Goal: Task Accomplishment & Management: Complete application form

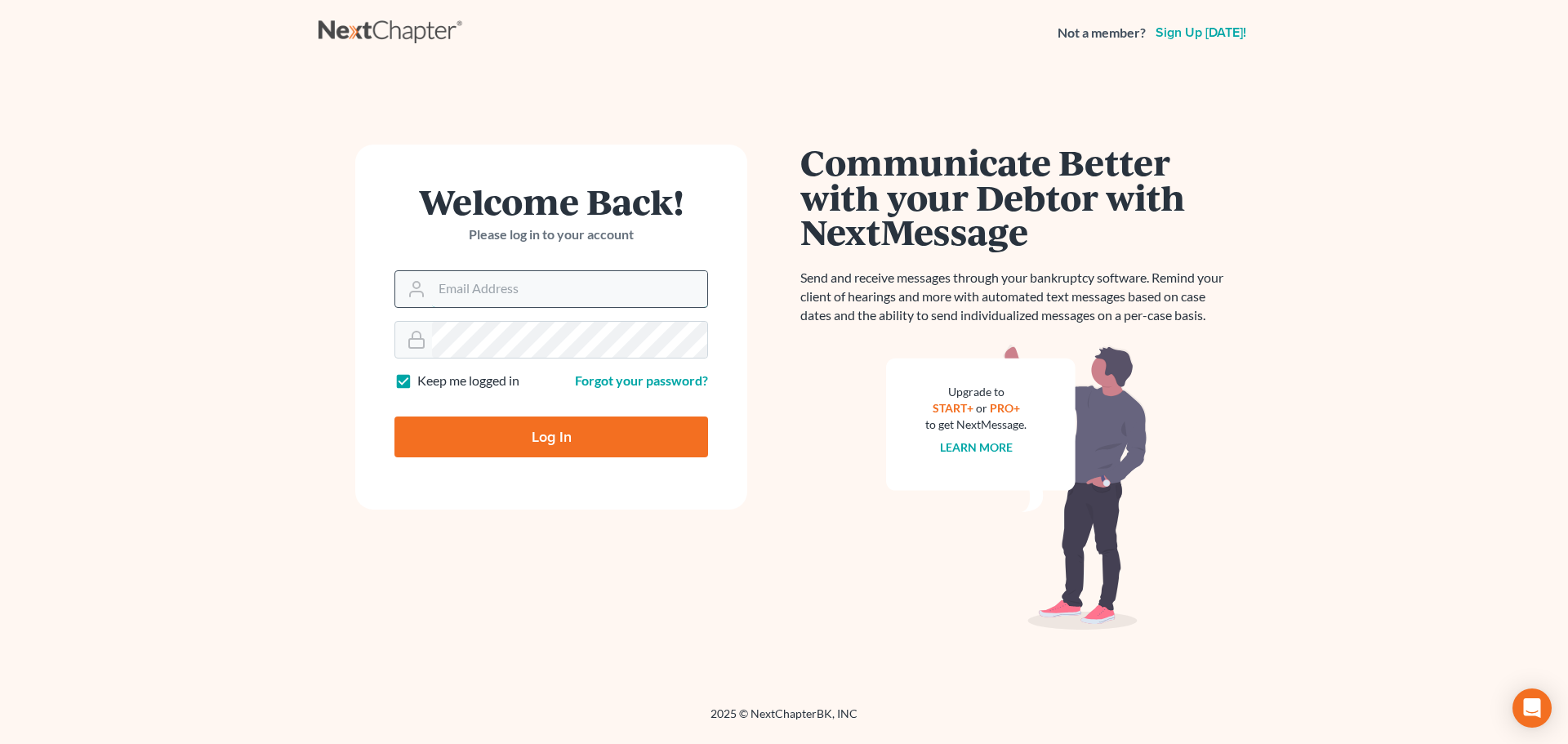
click at [524, 284] on input "Email Address" at bounding box center [569, 289] width 275 height 35
type input "[EMAIL_ADDRESS][DOMAIN_NAME]"
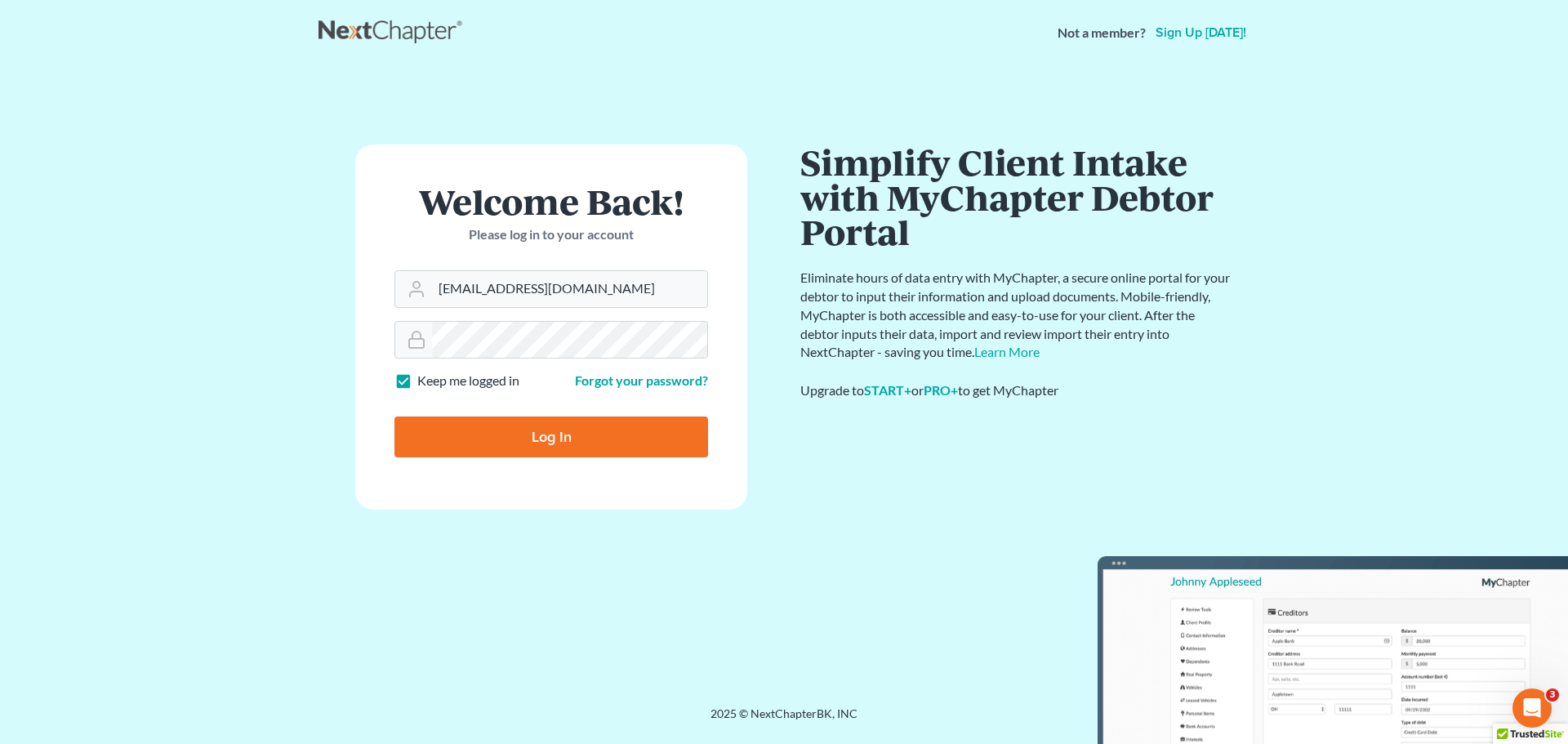
click at [418, 380] on label "Keep me logged in" at bounding box center [469, 380] width 102 height 19
click at [424, 380] on input "Keep me logged in" at bounding box center [428, 376] width 11 height 11
checkbox input "false"
click at [457, 427] on input "Log In" at bounding box center [552, 437] width 313 height 40
type input "Thinking..."
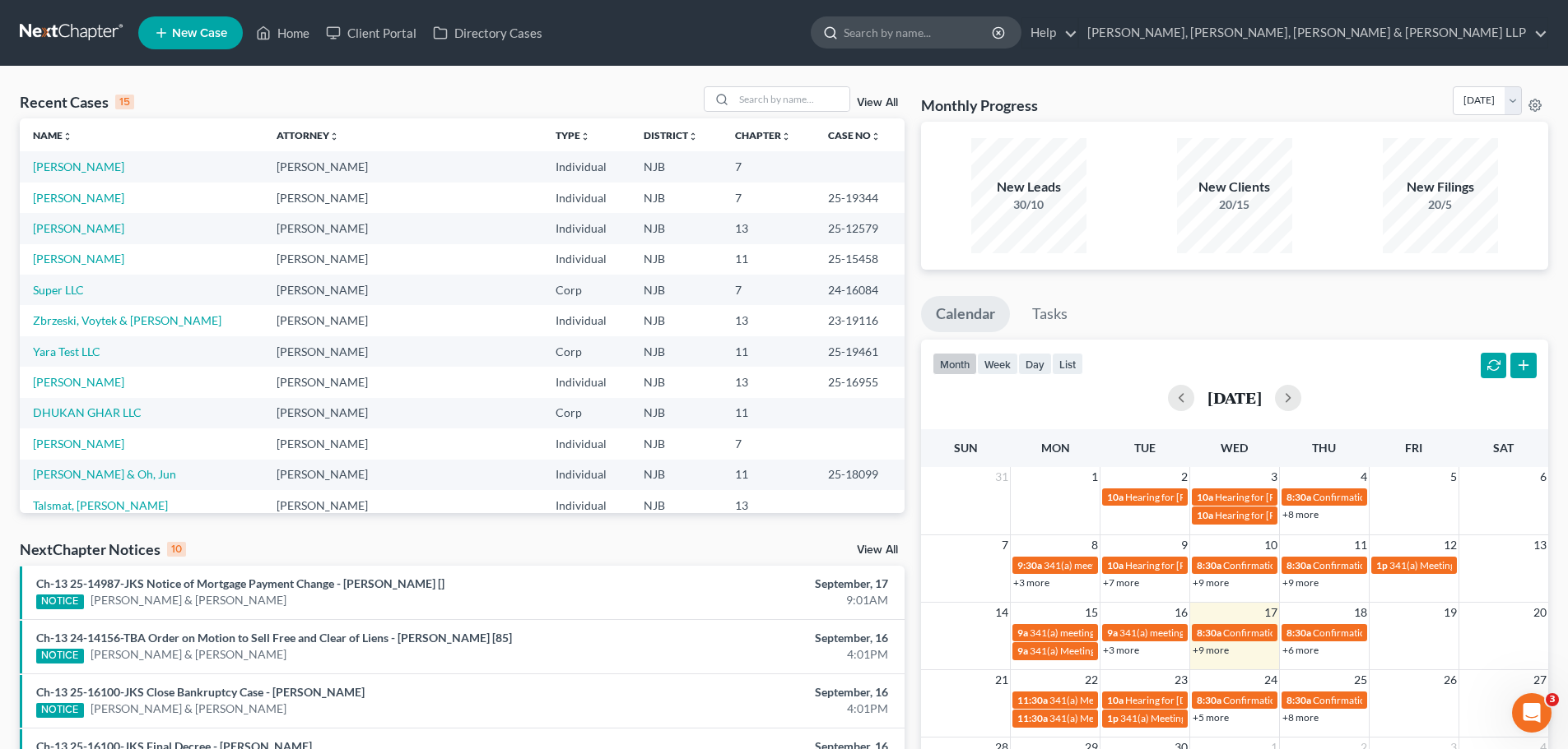
click at [994, 31] on input "search" at bounding box center [919, 32] width 151 height 31
type input "e"
type input "[PERSON_NAME]"
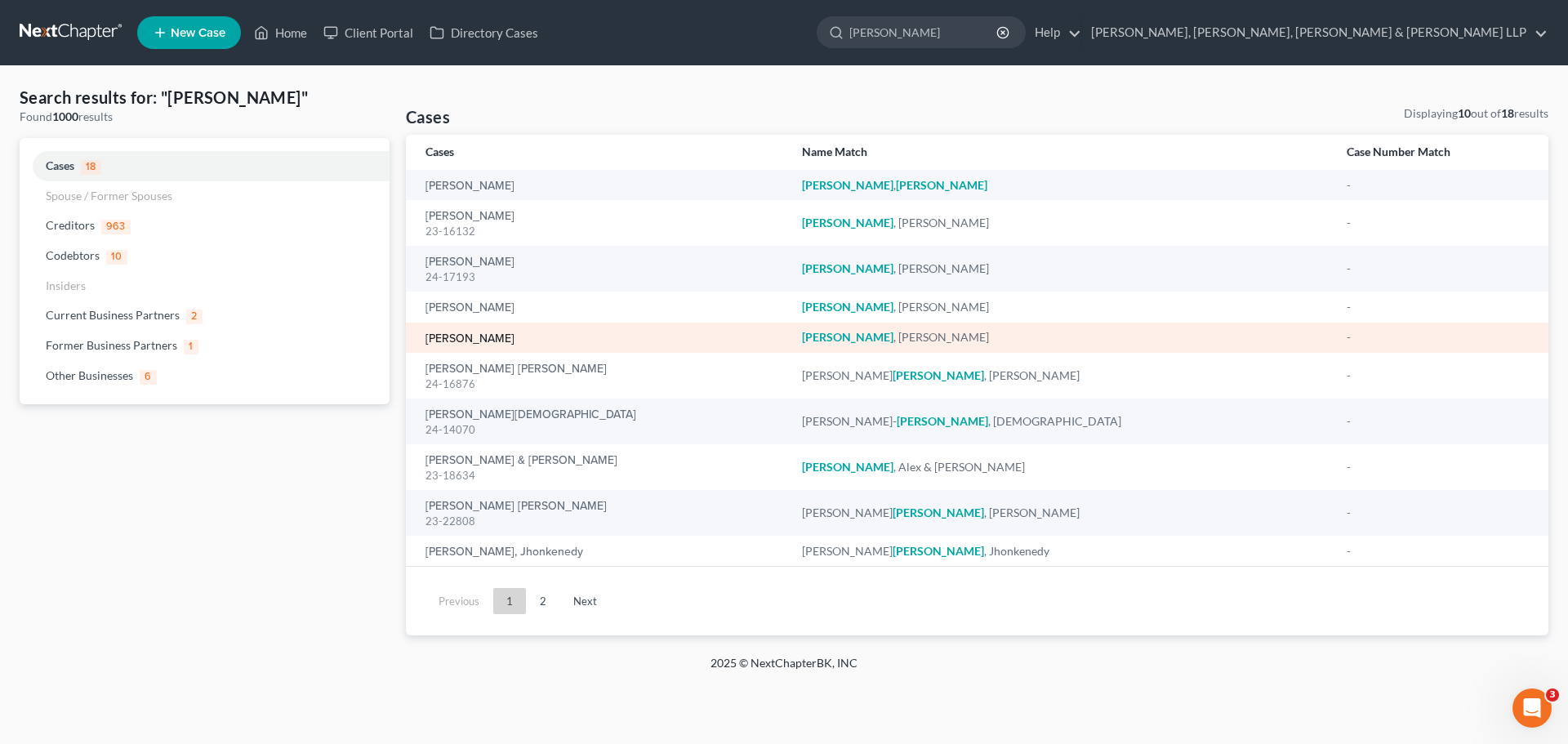
click at [472, 333] on link "[PERSON_NAME]" at bounding box center [470, 339] width 89 height 12
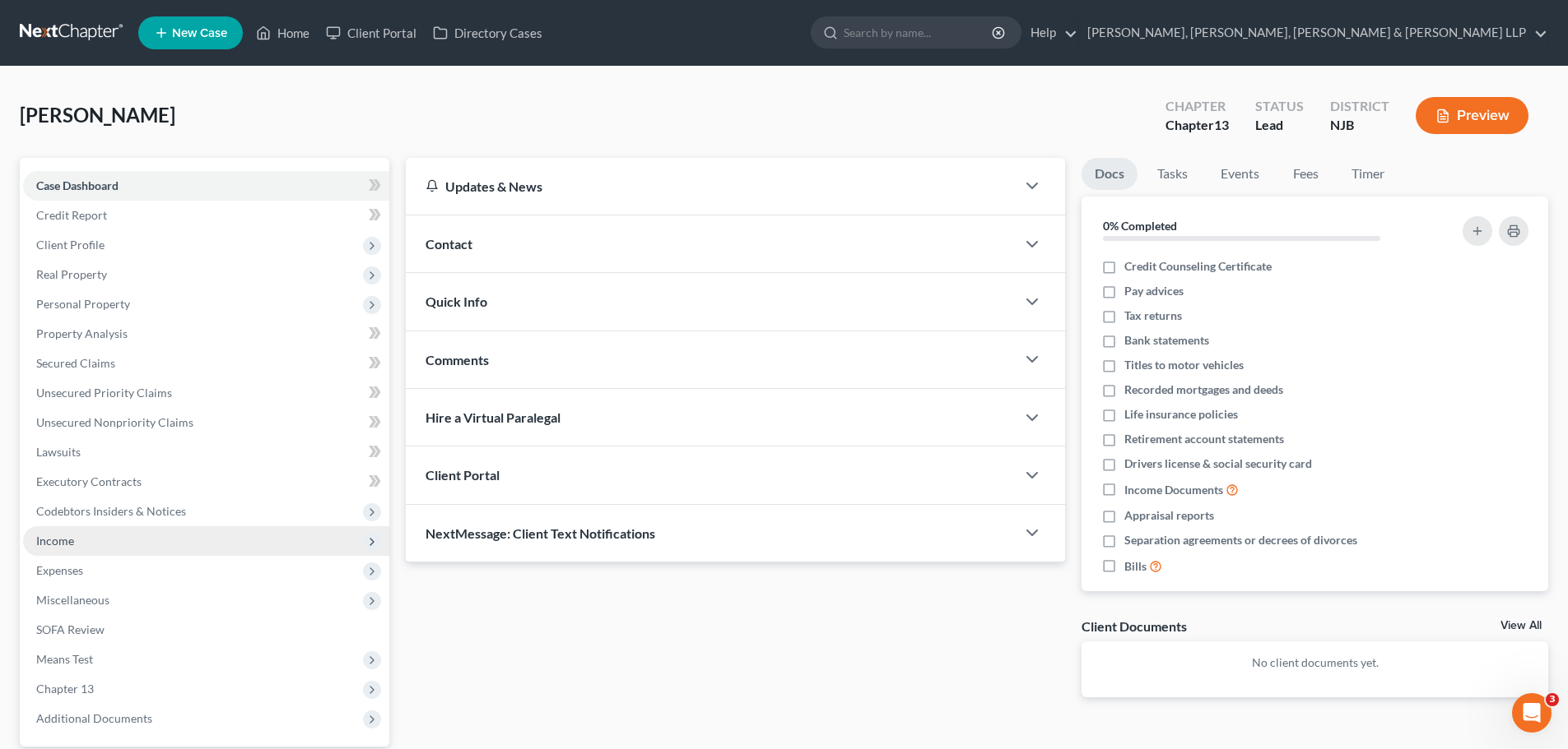
click at [59, 544] on span "Income" at bounding box center [55, 541] width 38 height 14
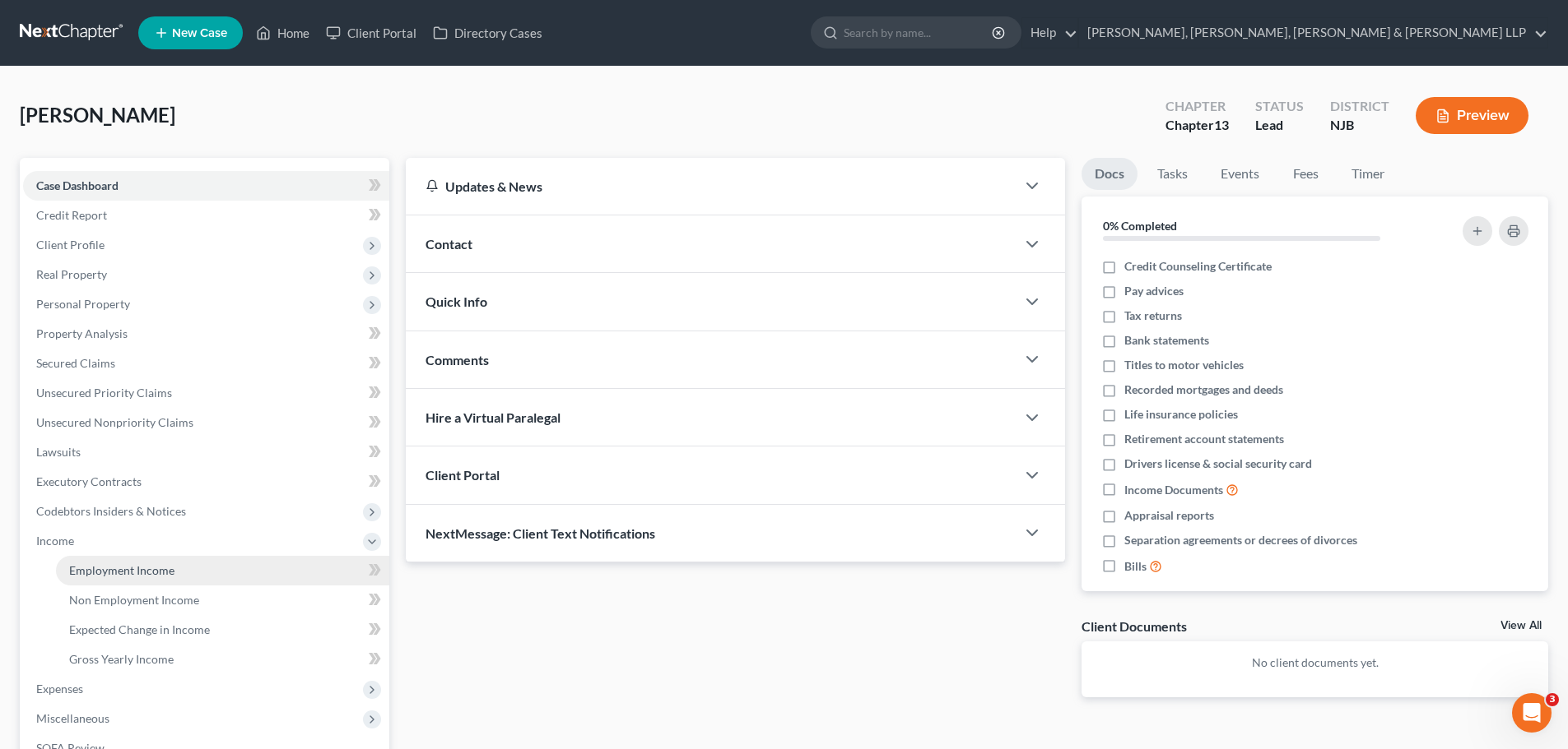
click at [69, 570] on span "Employment Income" at bounding box center [122, 570] width 105 height 14
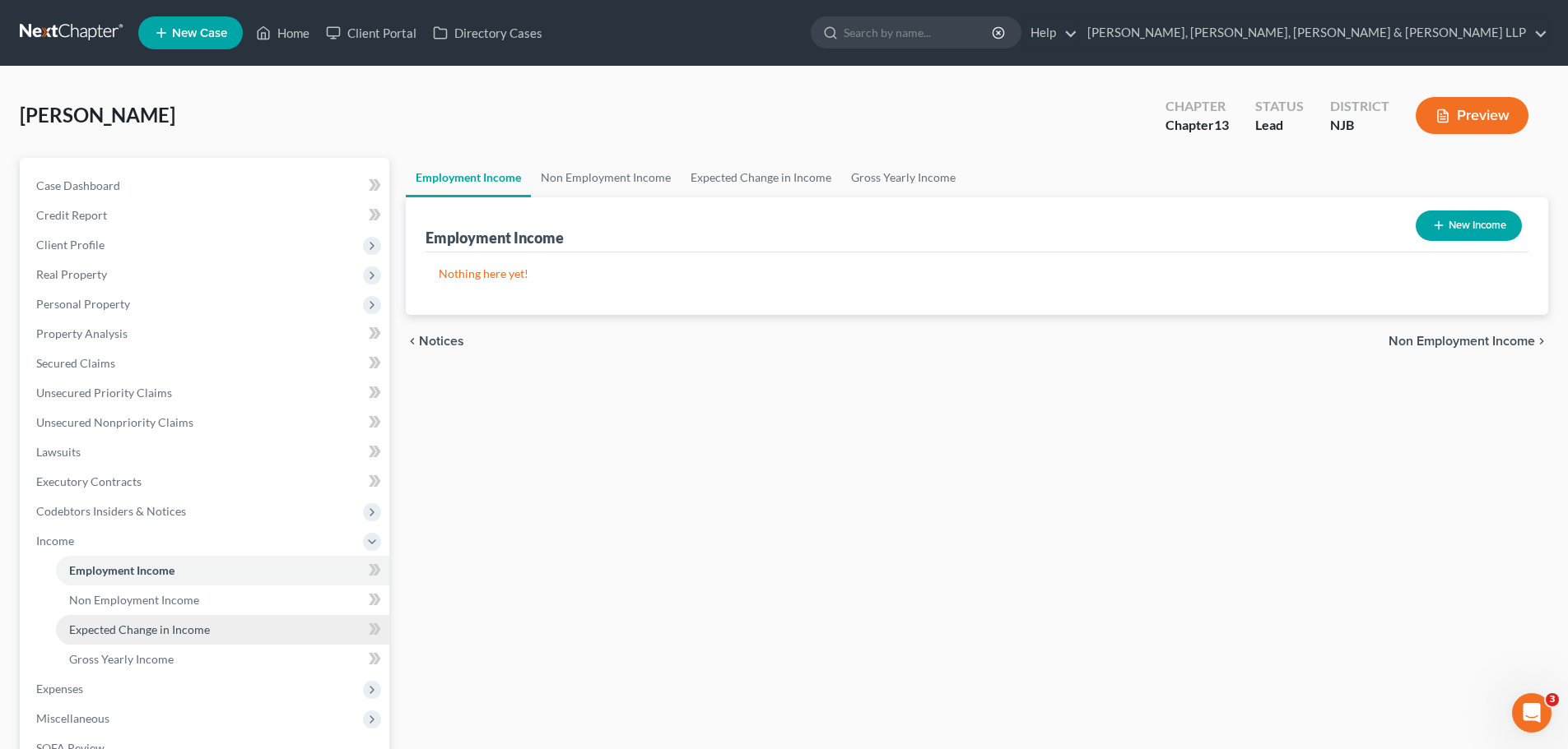
click at [91, 615] on link "Expected Change in Income" at bounding box center [222, 630] width 333 height 30
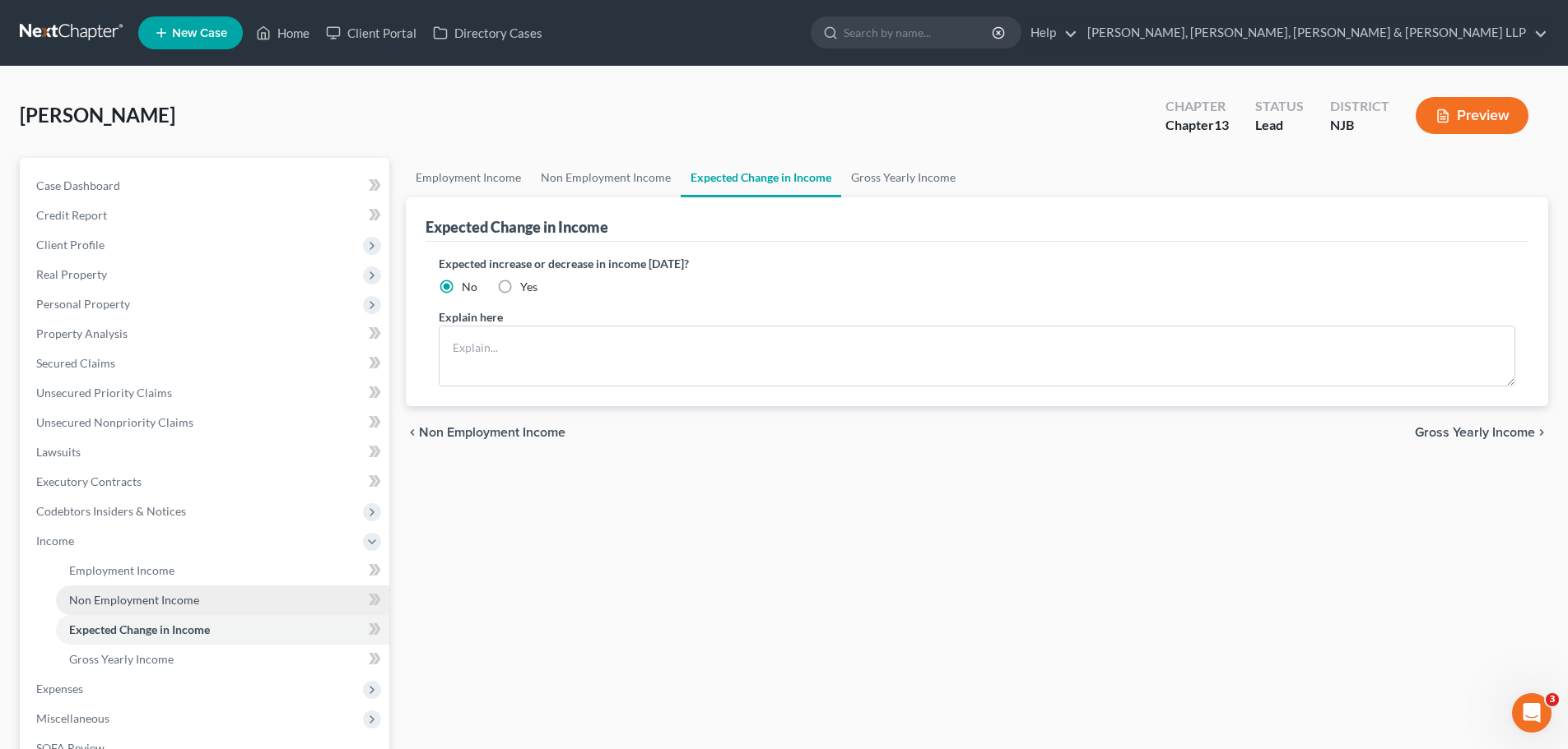
click at [95, 599] on span "Non Employment Income" at bounding box center [134, 600] width 130 height 14
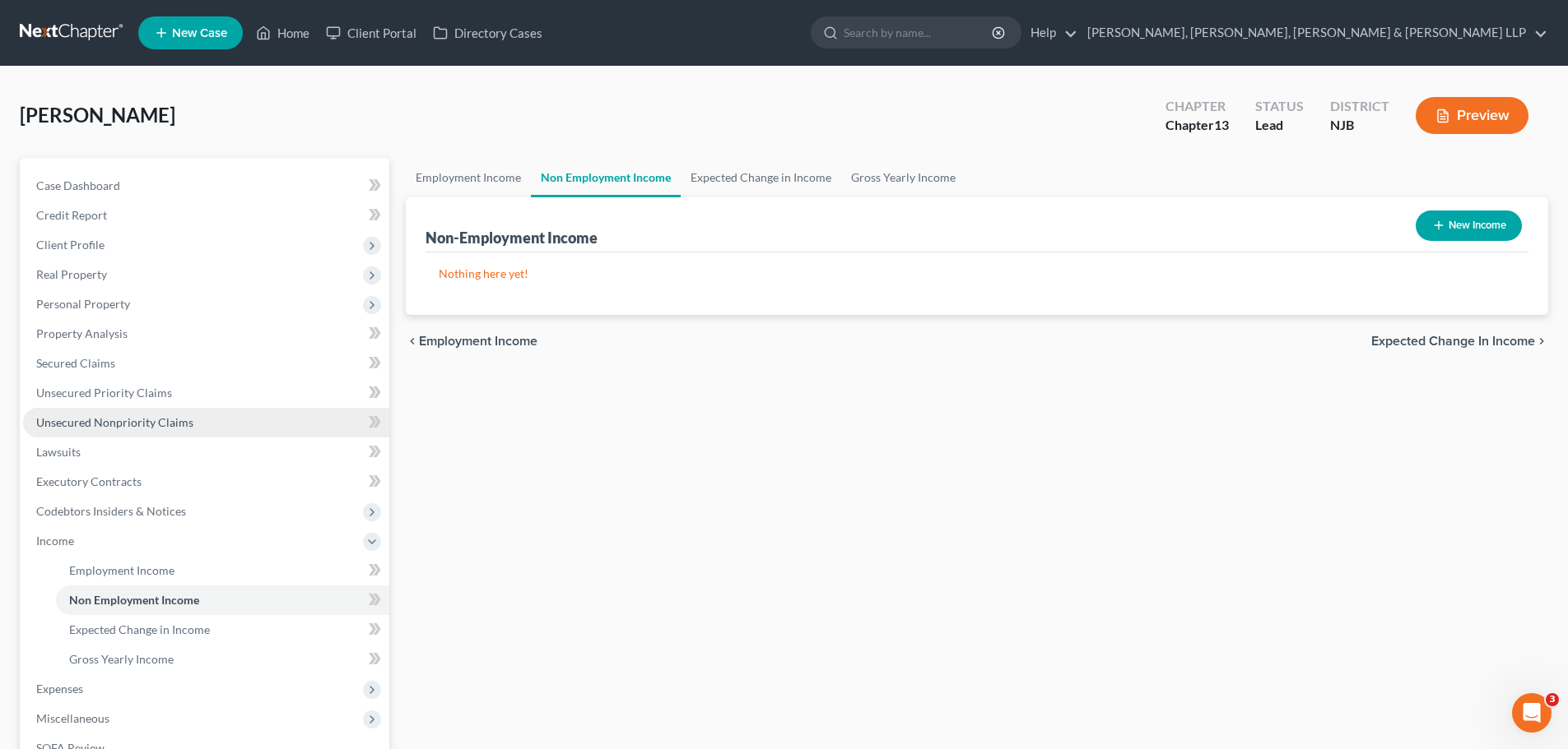
click at [99, 426] on span "Unsecured Nonpriority Claims" at bounding box center [114, 423] width 157 height 14
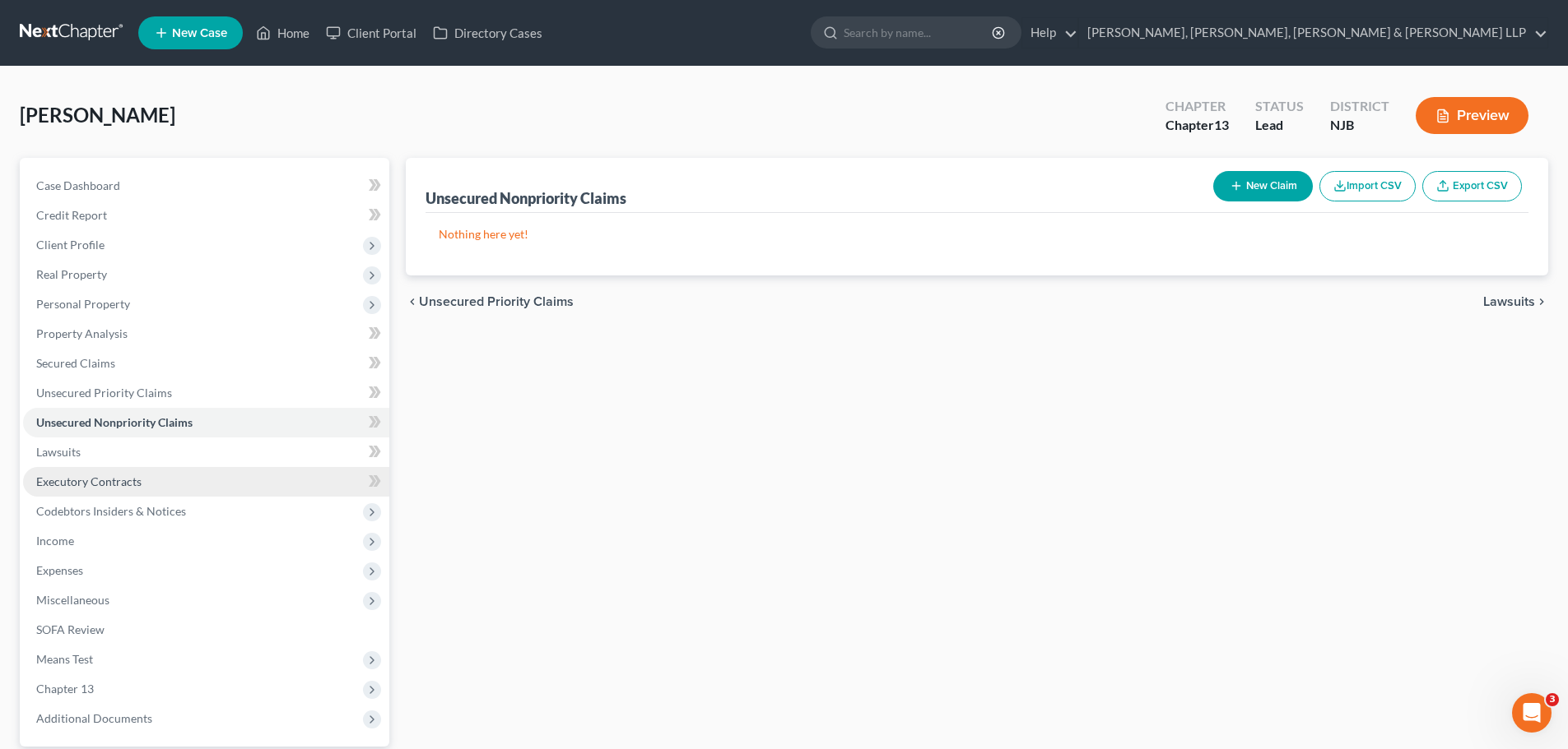
click at [94, 472] on link "Executory Contracts" at bounding box center [205, 482] width 366 height 30
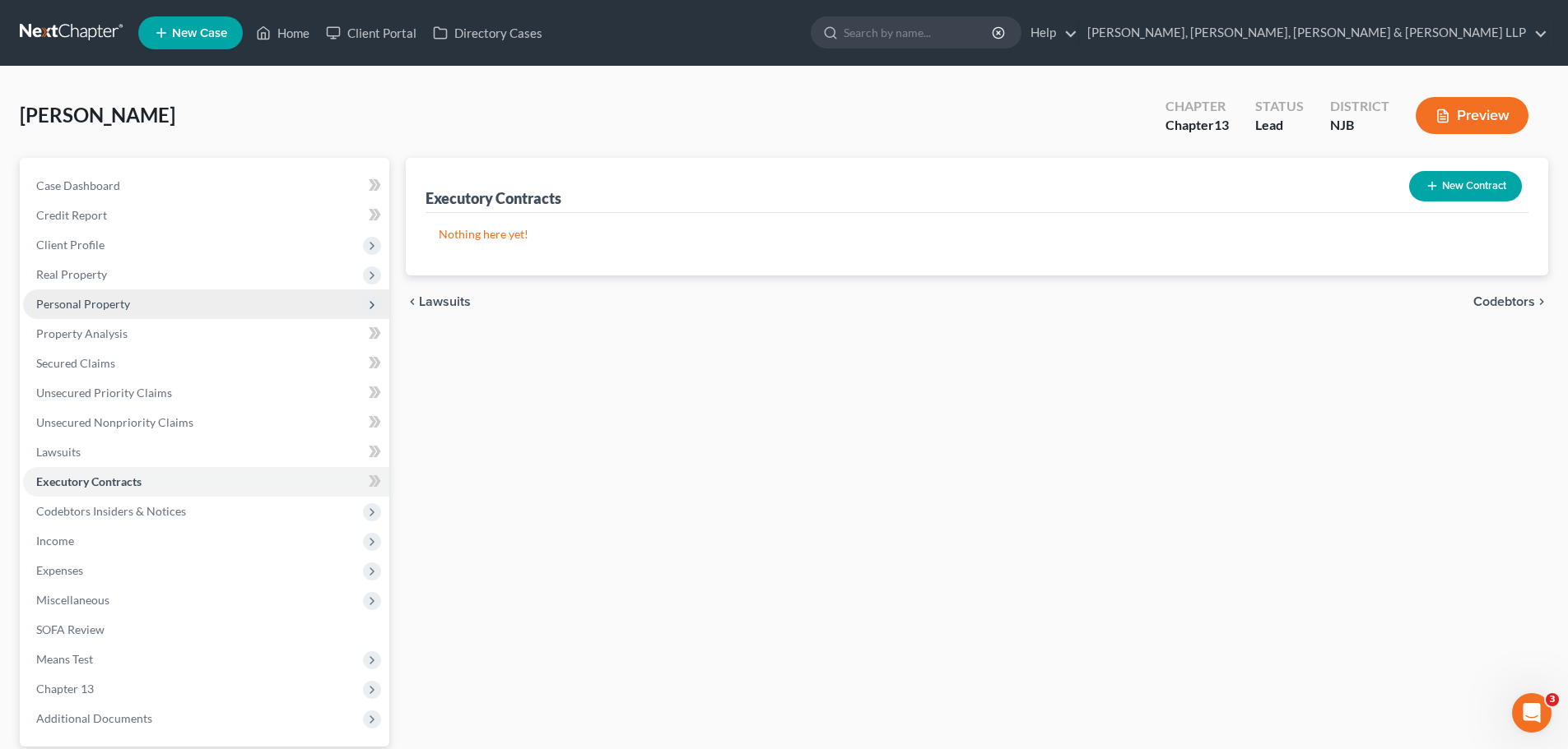
click at [93, 293] on span "Personal Property" at bounding box center [205, 305] width 366 height 30
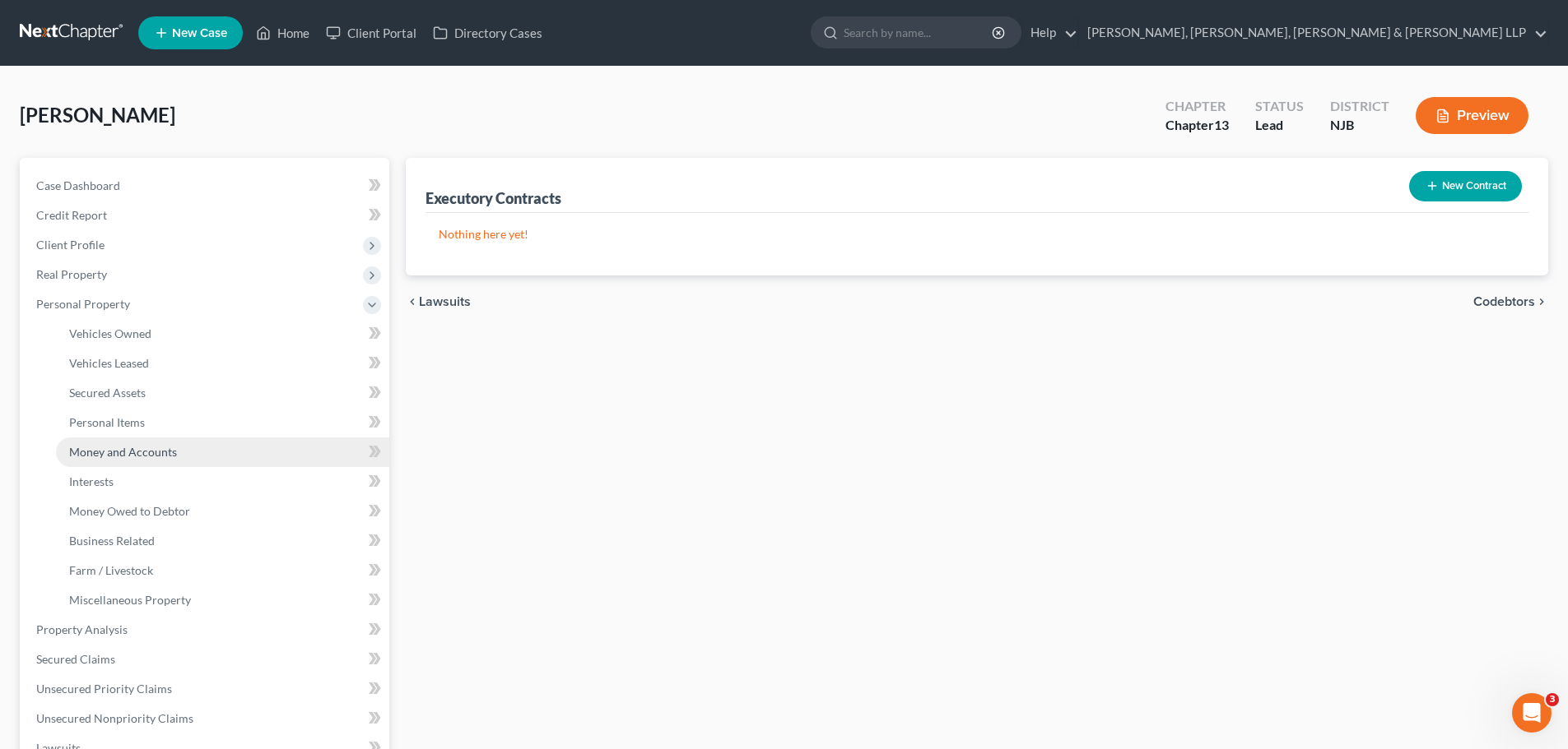
click at [110, 452] on span "Money and Accounts" at bounding box center [123, 452] width 108 height 14
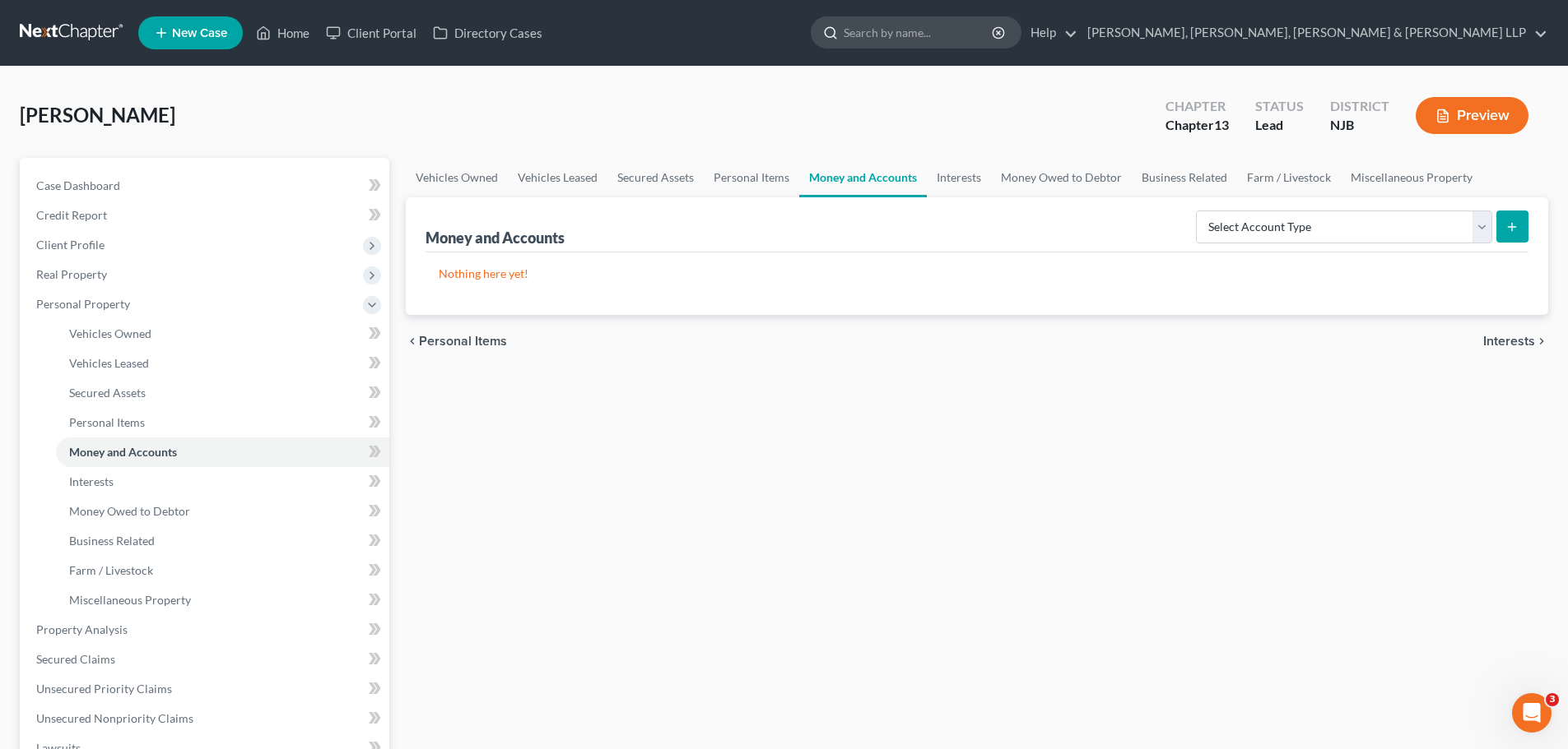
click at [994, 37] on input "search" at bounding box center [919, 32] width 151 height 31
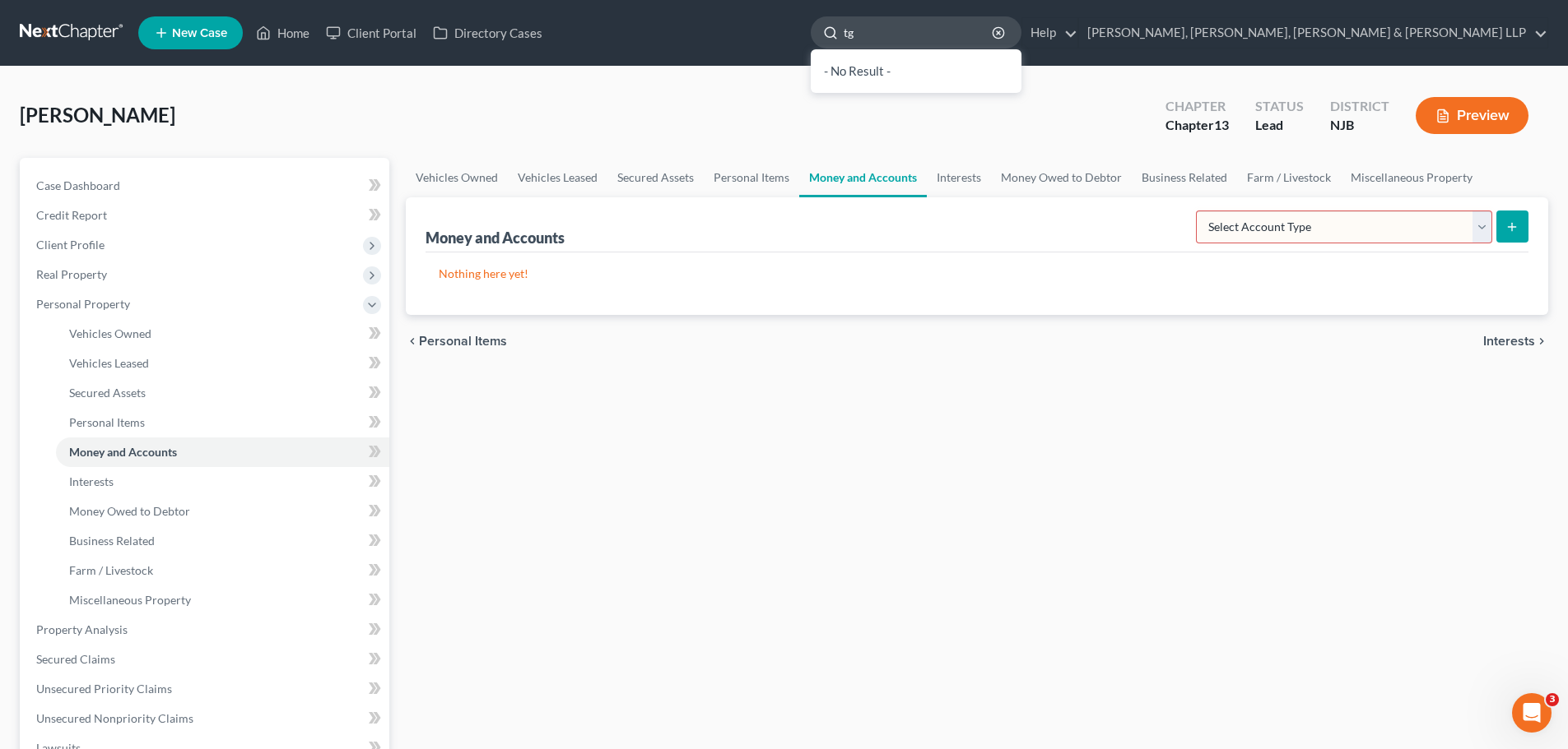
type input "t"
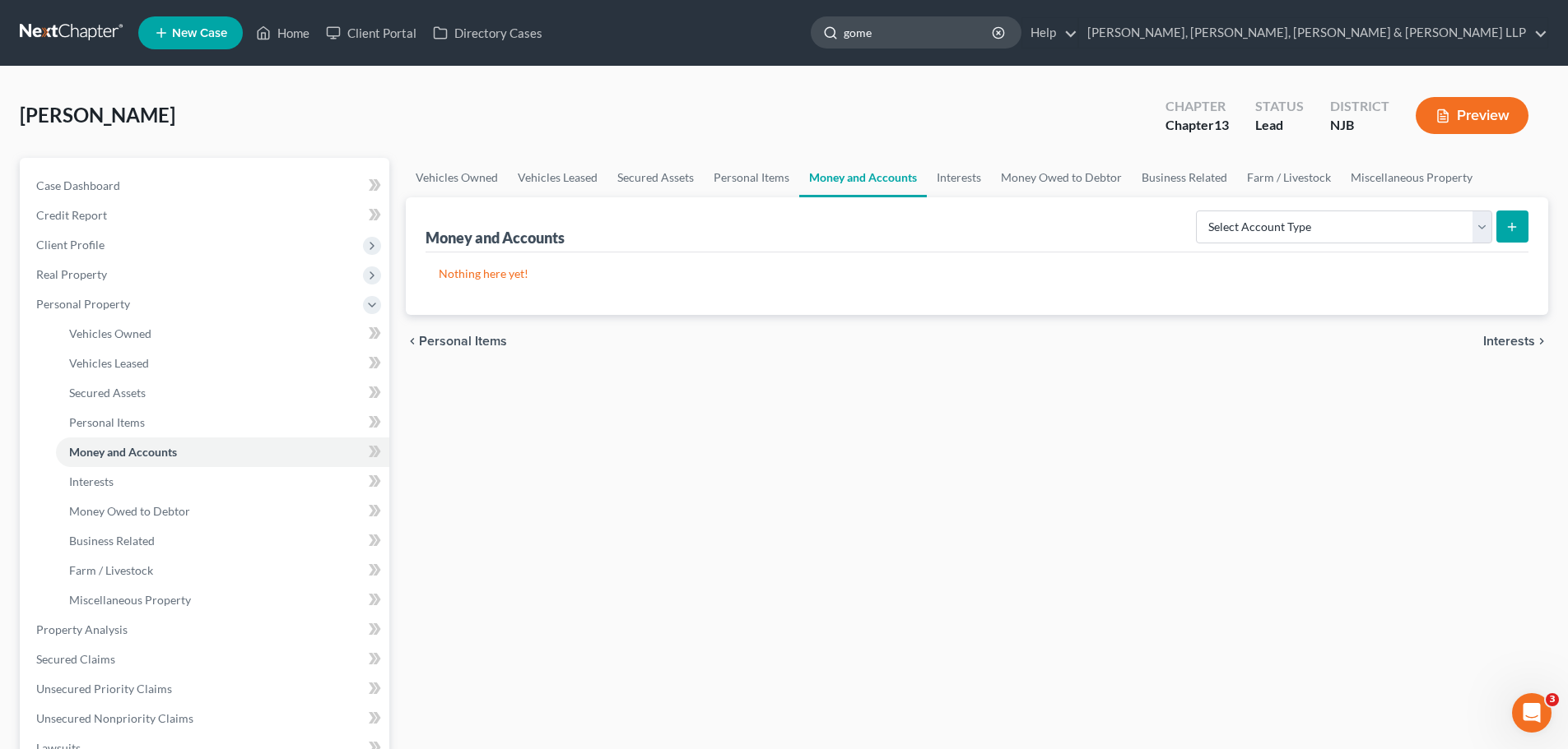
type input "[PERSON_NAME]"
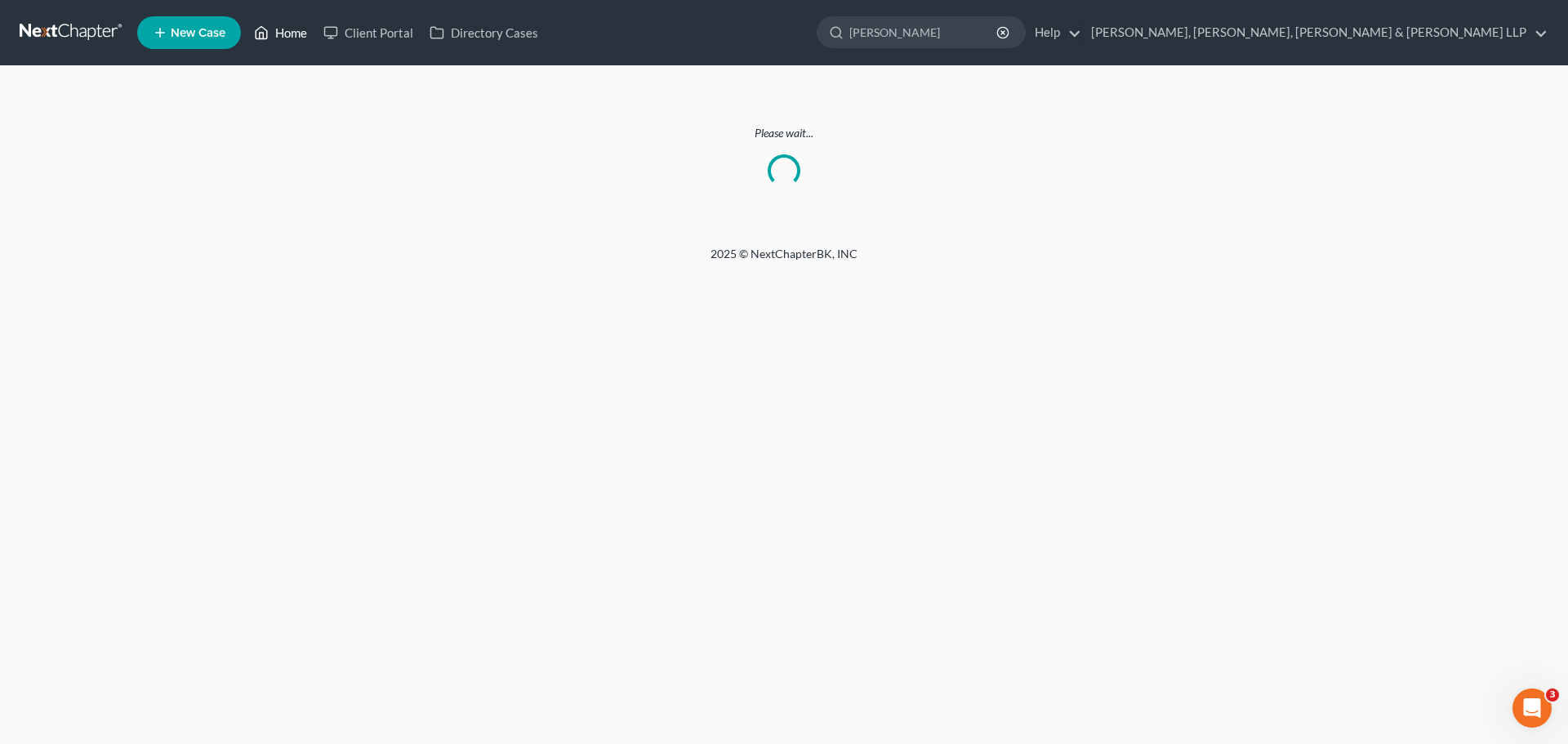
click at [296, 40] on link "Home" at bounding box center [281, 33] width 69 height 30
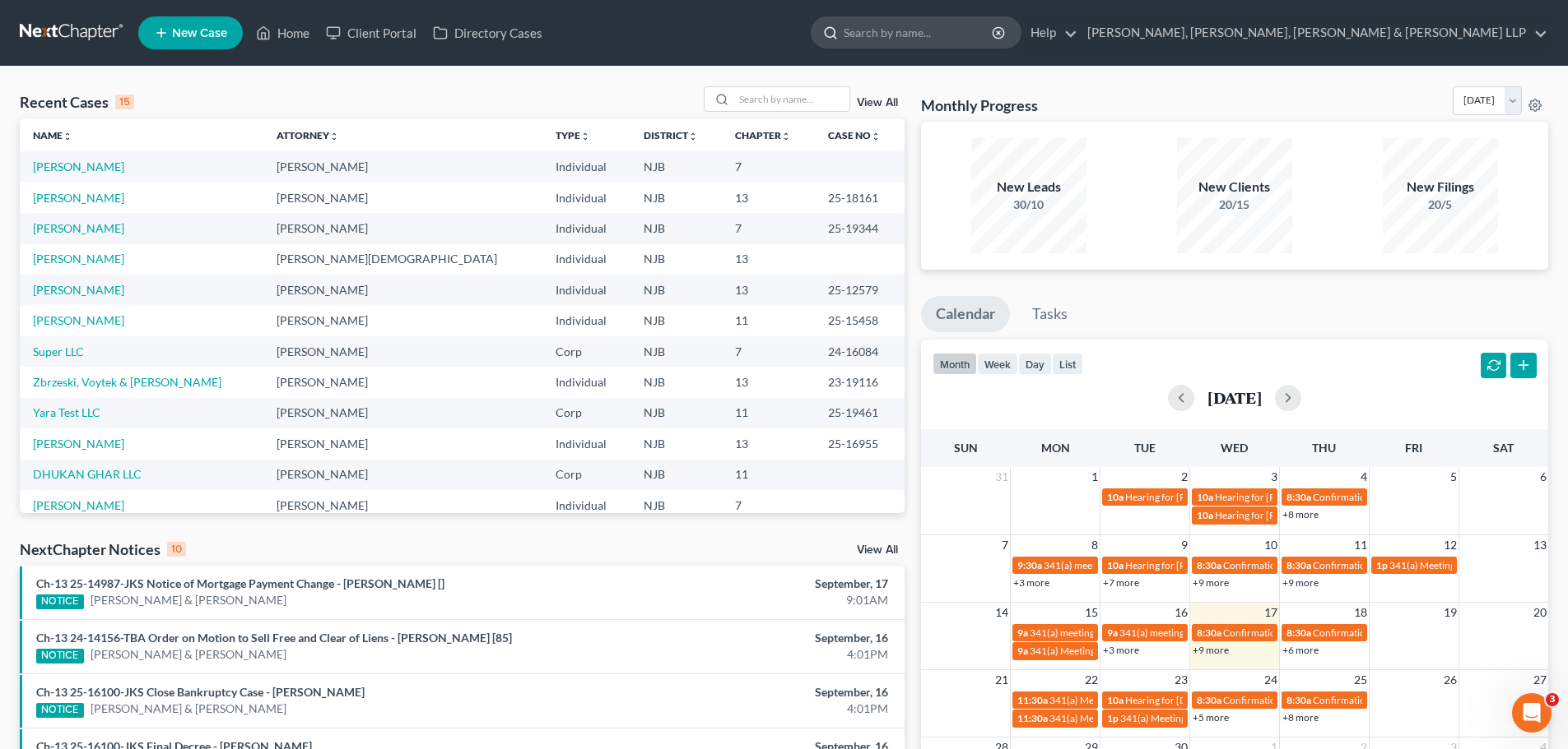
click at [994, 34] on input "search" at bounding box center [919, 32] width 151 height 31
type input "[PERSON_NAME]"
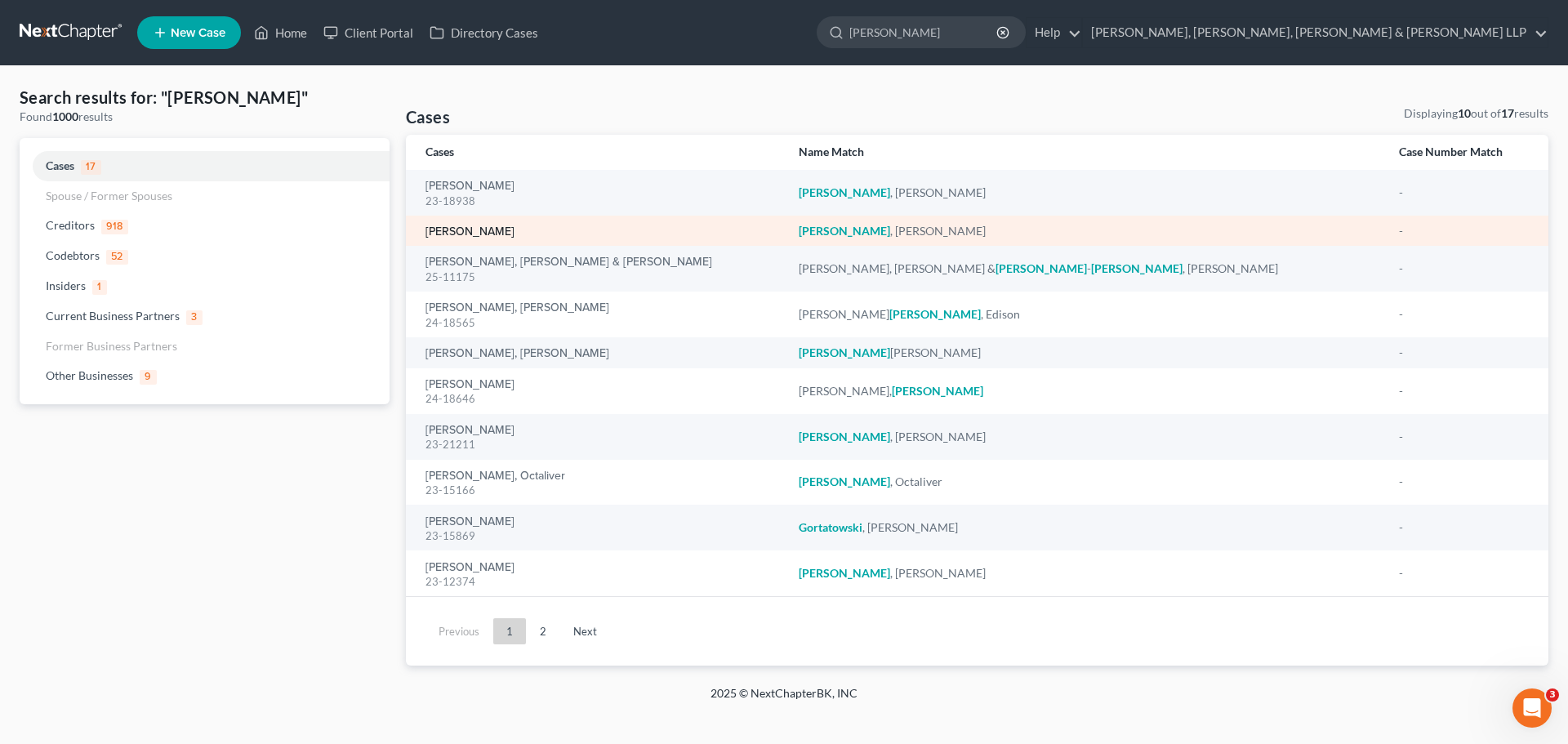
click at [485, 232] on link "[PERSON_NAME]" at bounding box center [470, 233] width 89 height 12
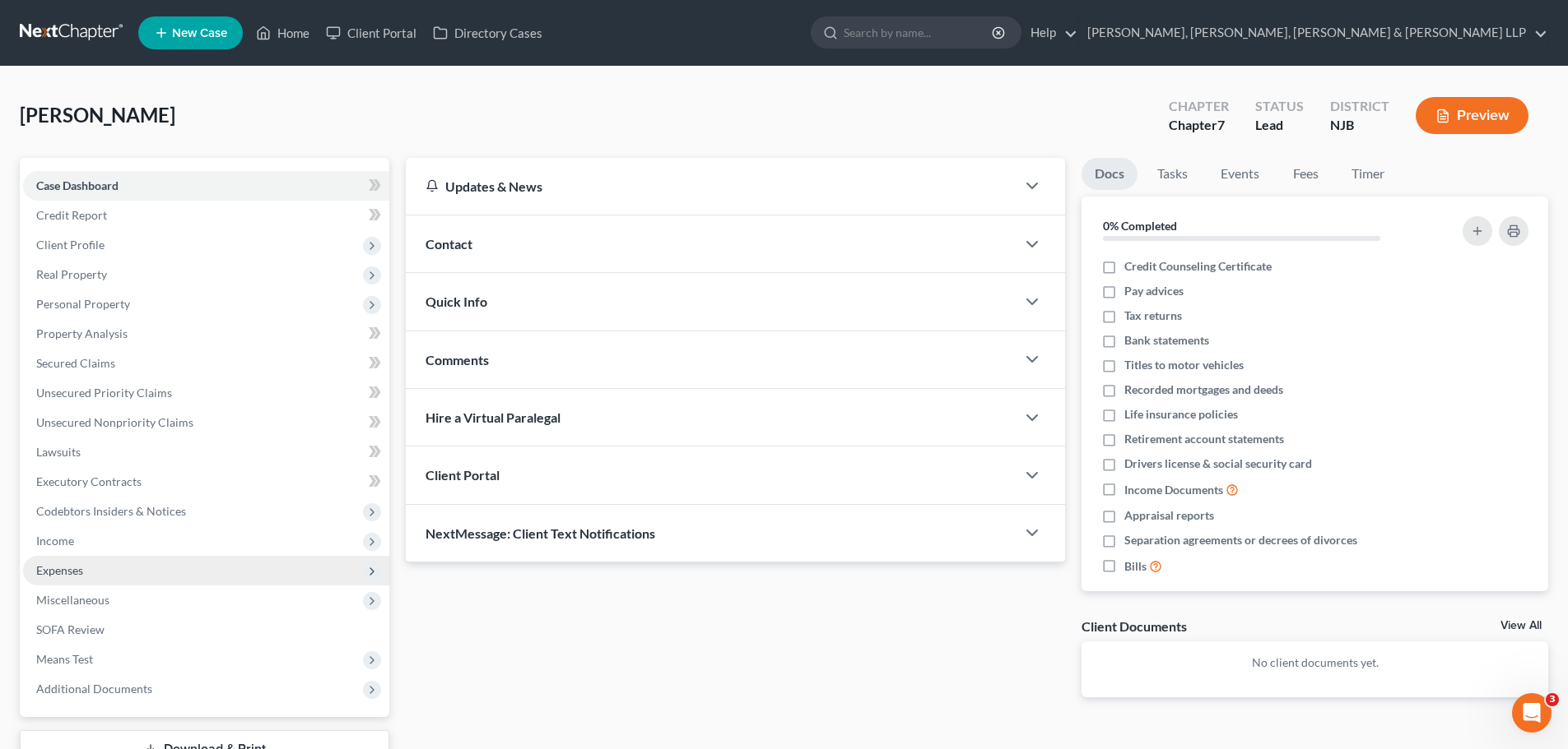
click at [94, 577] on span "Expenses" at bounding box center [205, 571] width 366 height 30
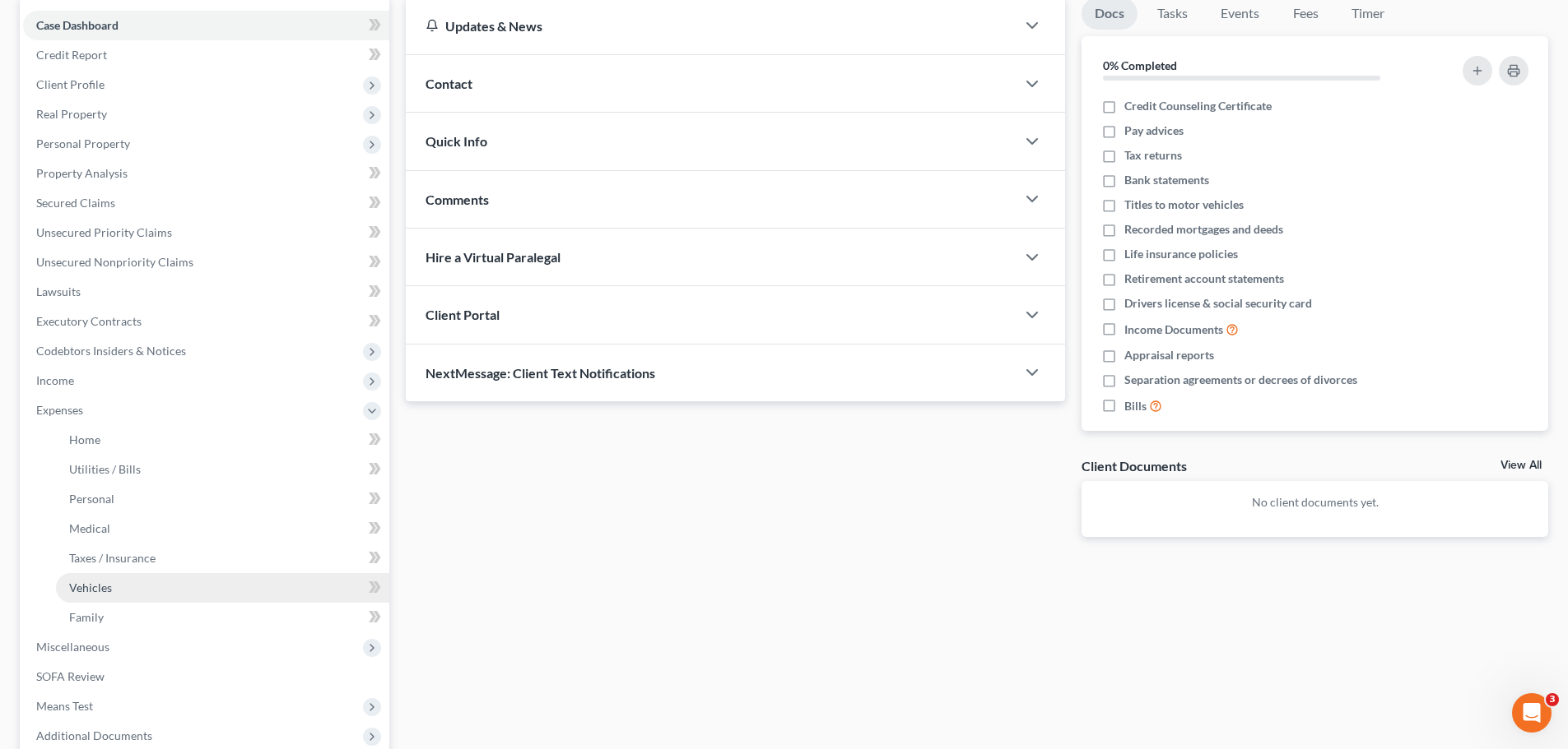
scroll to position [165, 0]
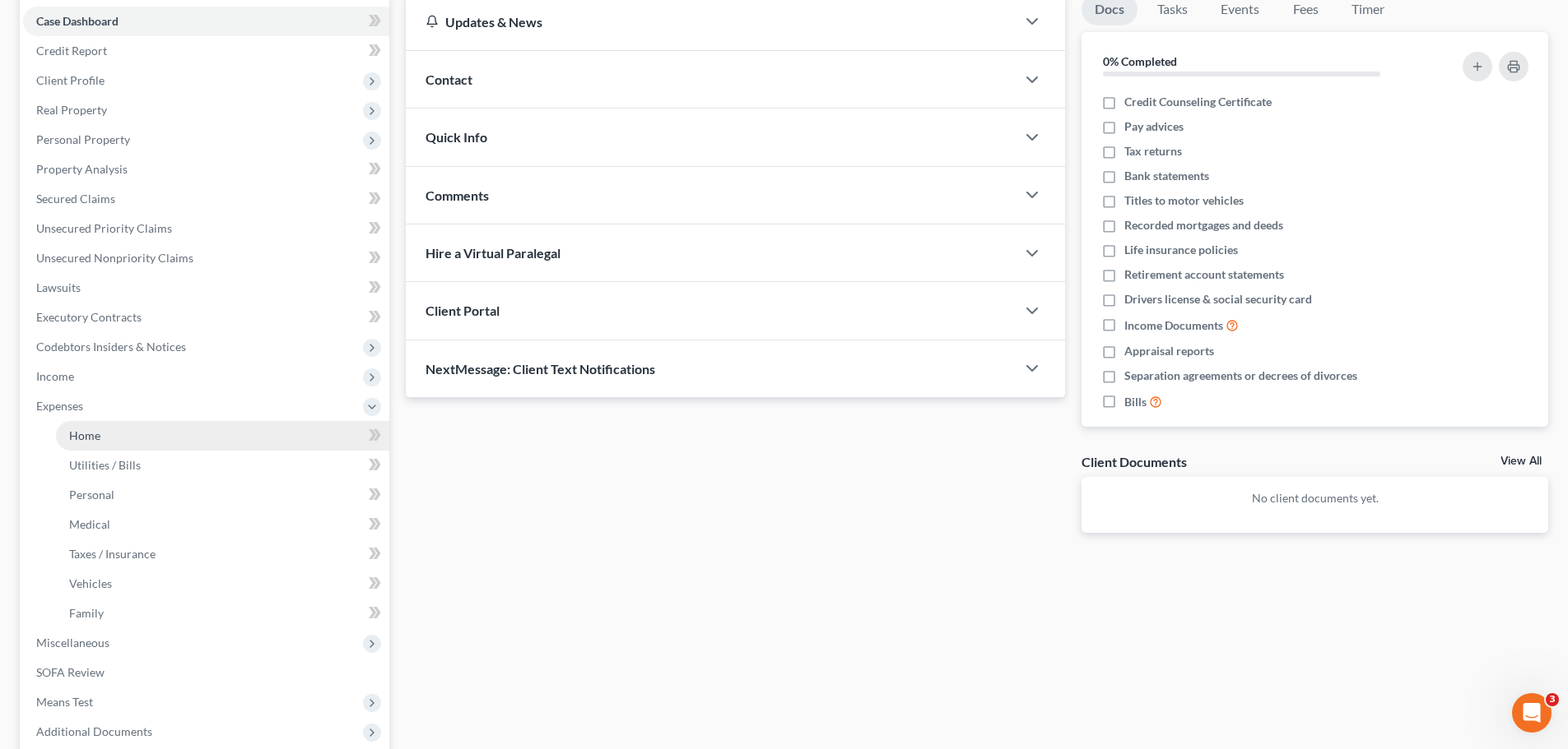
click at [109, 428] on link "Home" at bounding box center [222, 437] width 333 height 30
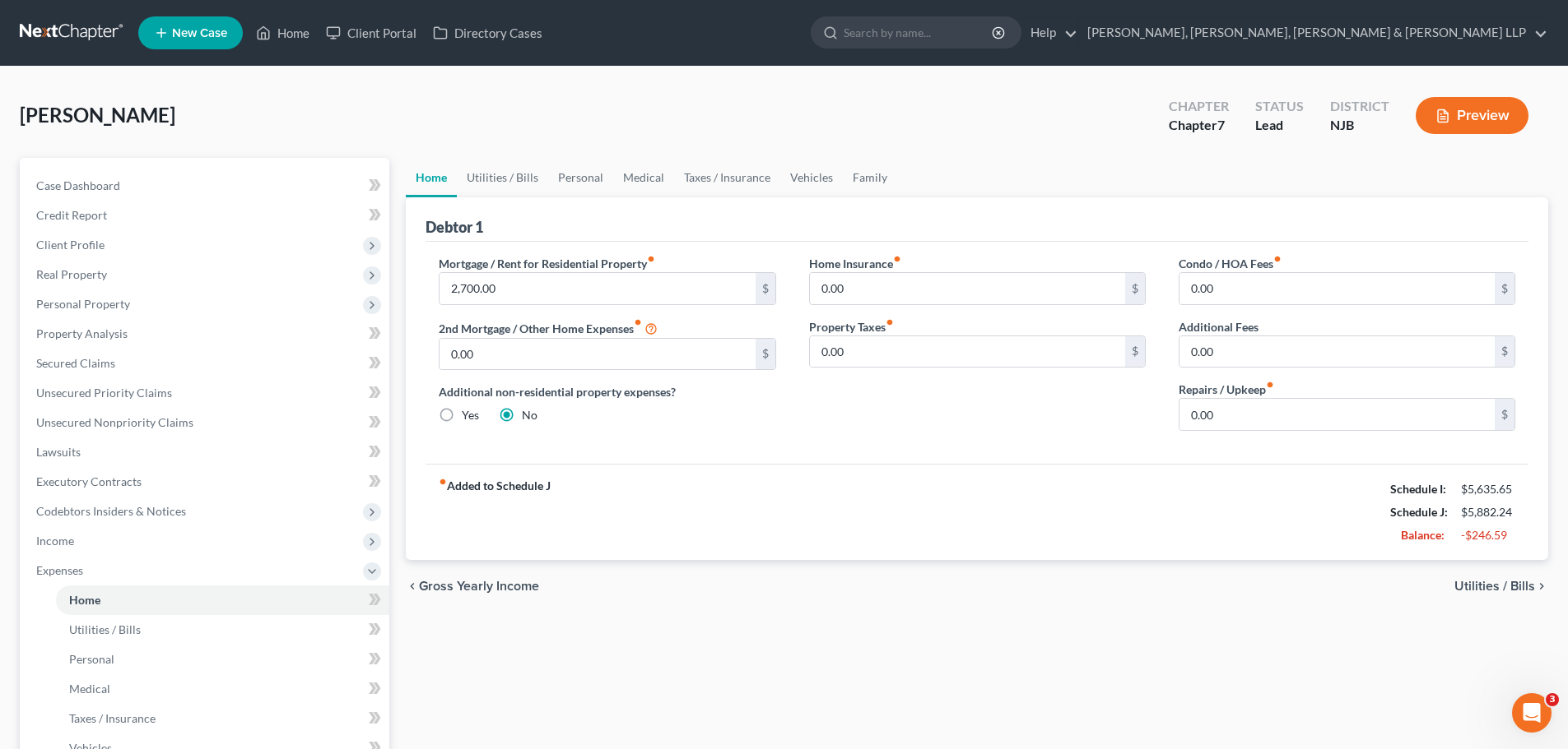
click at [1512, 580] on span "Utilities / Bills" at bounding box center [1494, 586] width 80 height 13
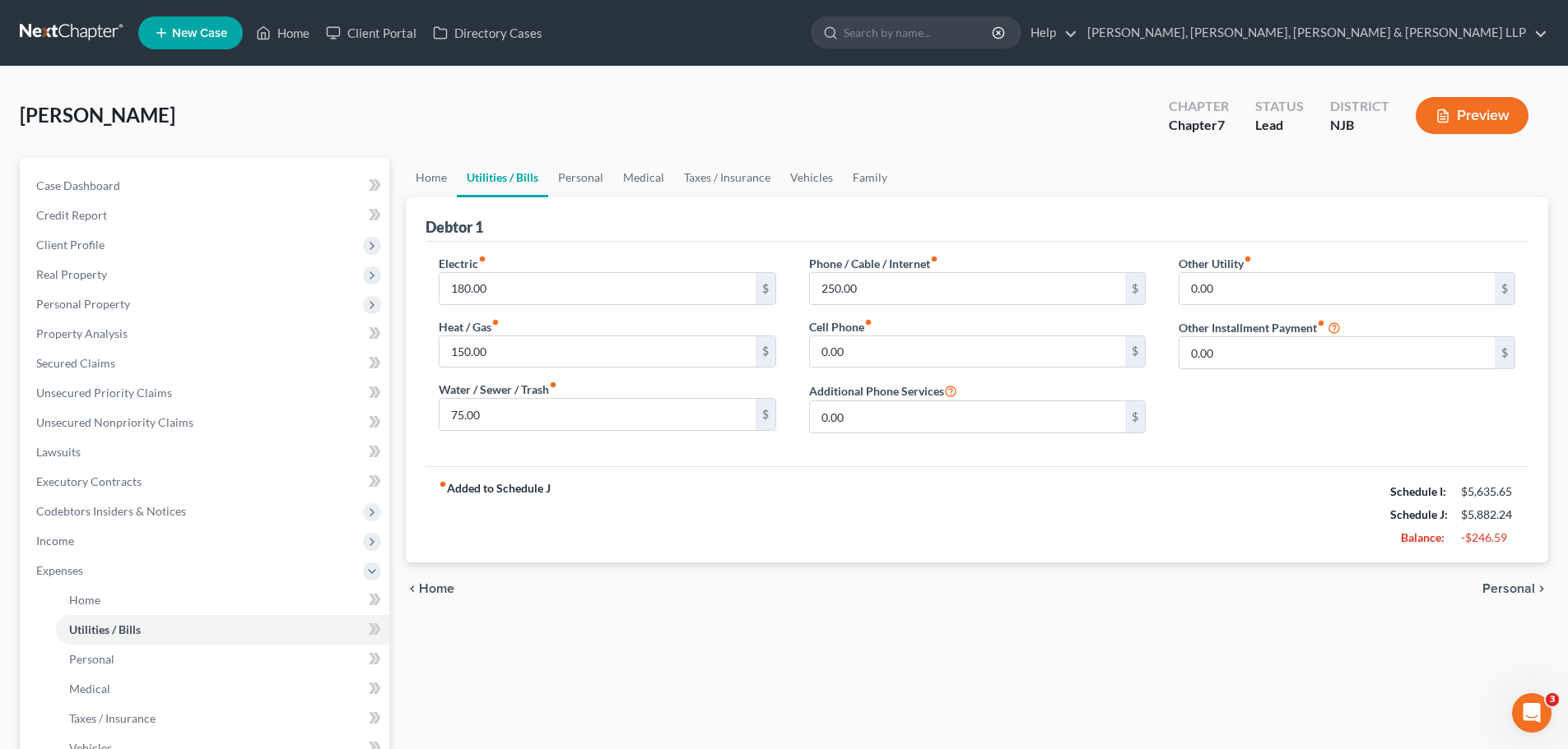
click at [1512, 583] on span "Personal" at bounding box center [1508, 588] width 53 height 13
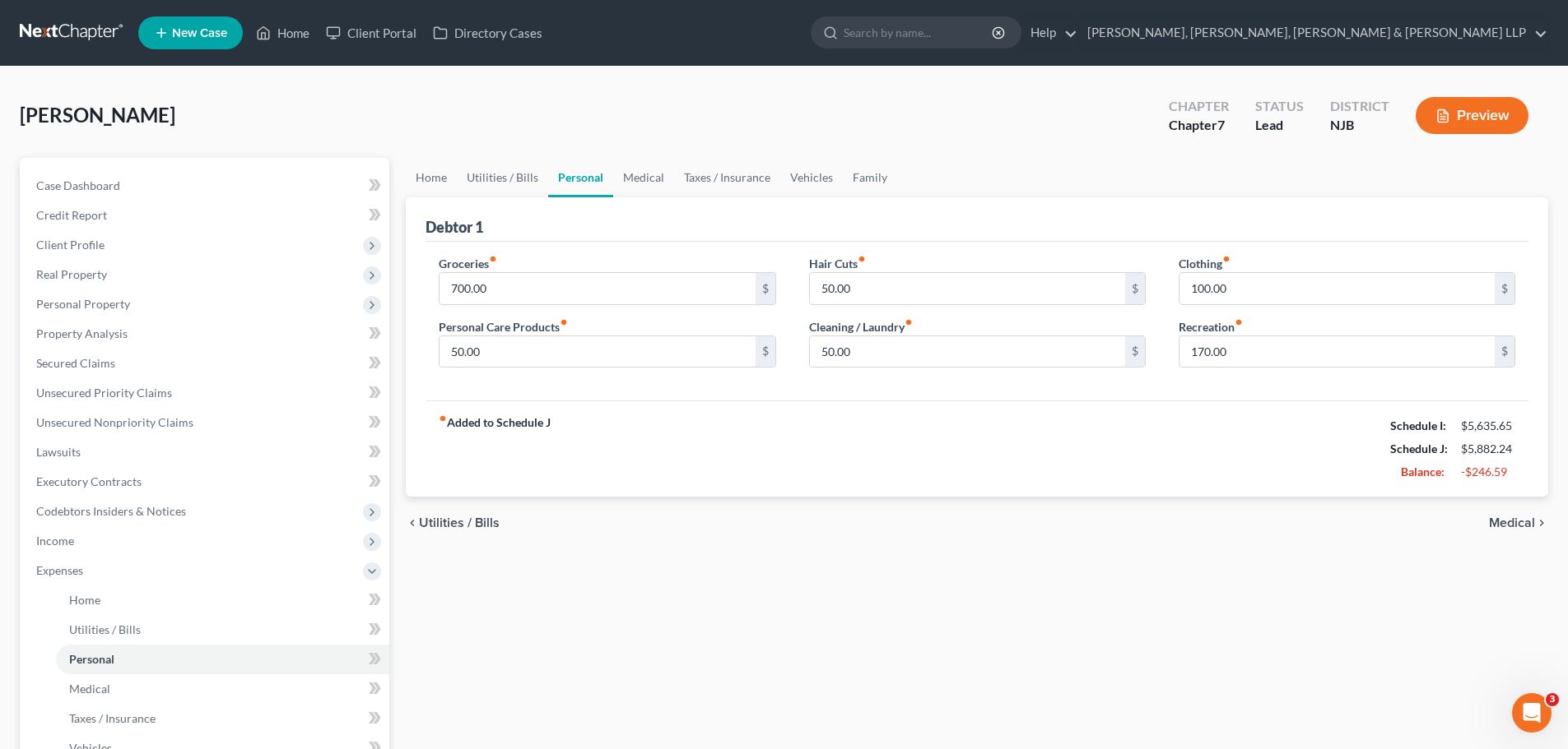
click at [1510, 524] on span "Medical" at bounding box center [1511, 523] width 46 height 13
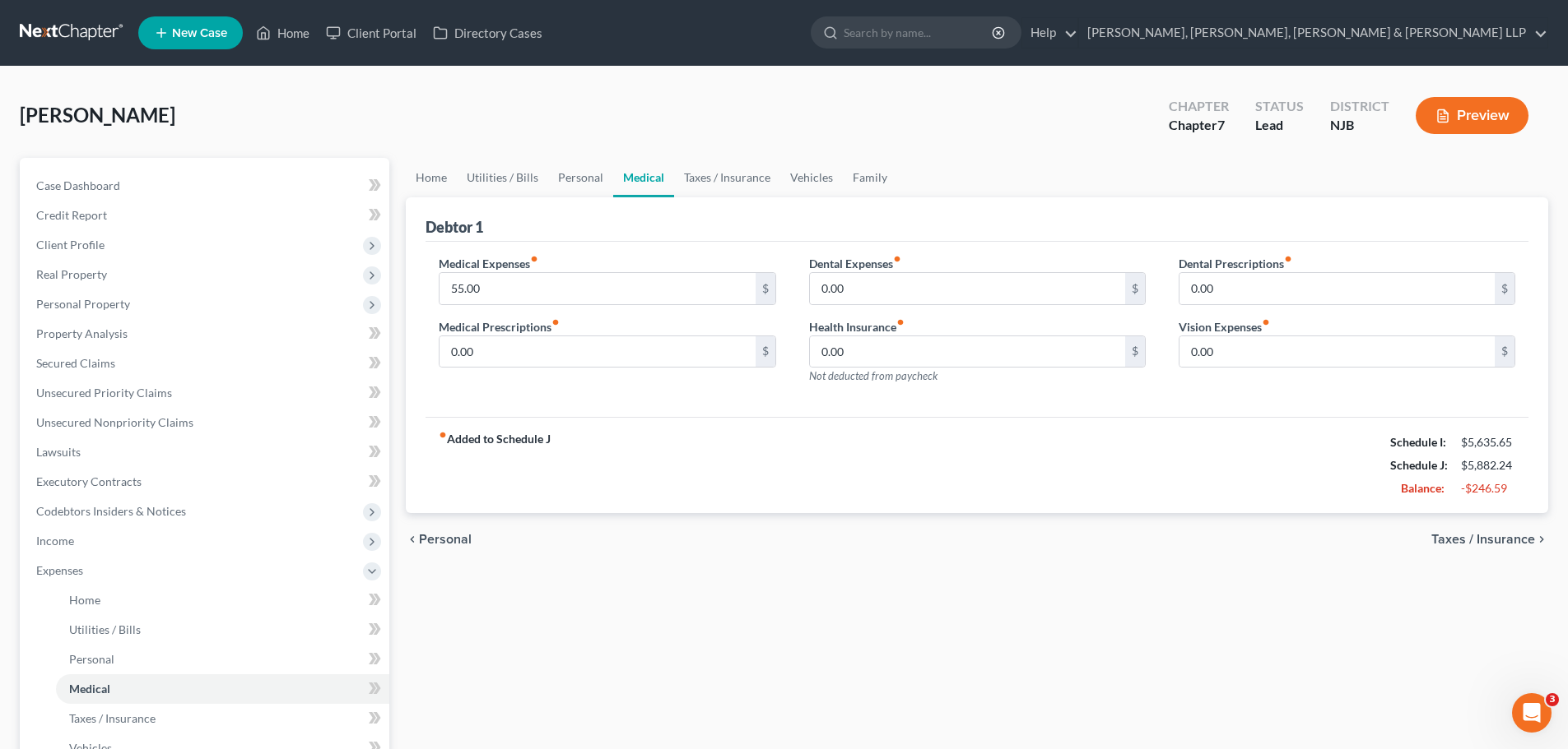
click at [1514, 544] on span "Taxes / Insurance" at bounding box center [1483, 539] width 103 height 13
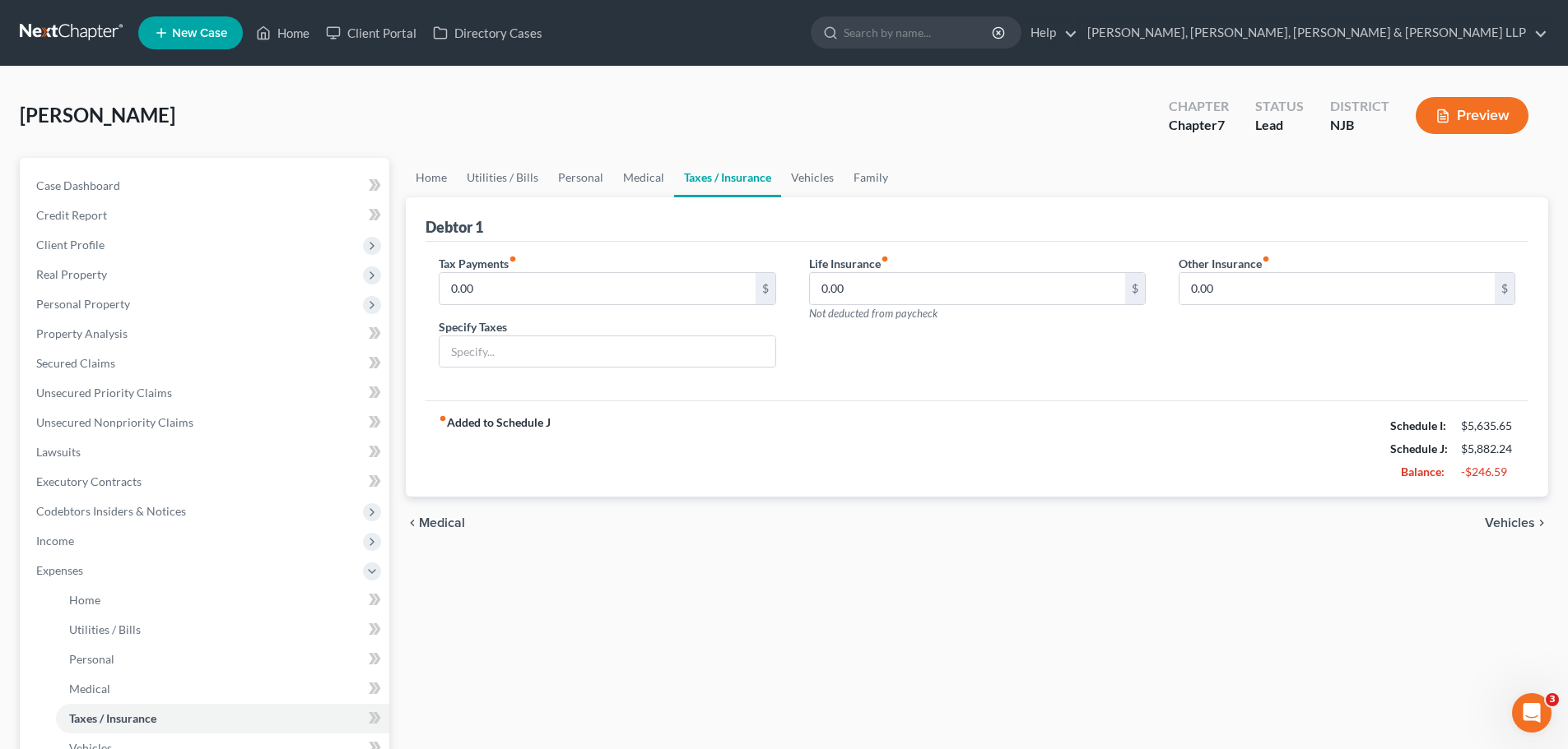
click at [1513, 523] on span "Vehicles" at bounding box center [1509, 523] width 51 height 13
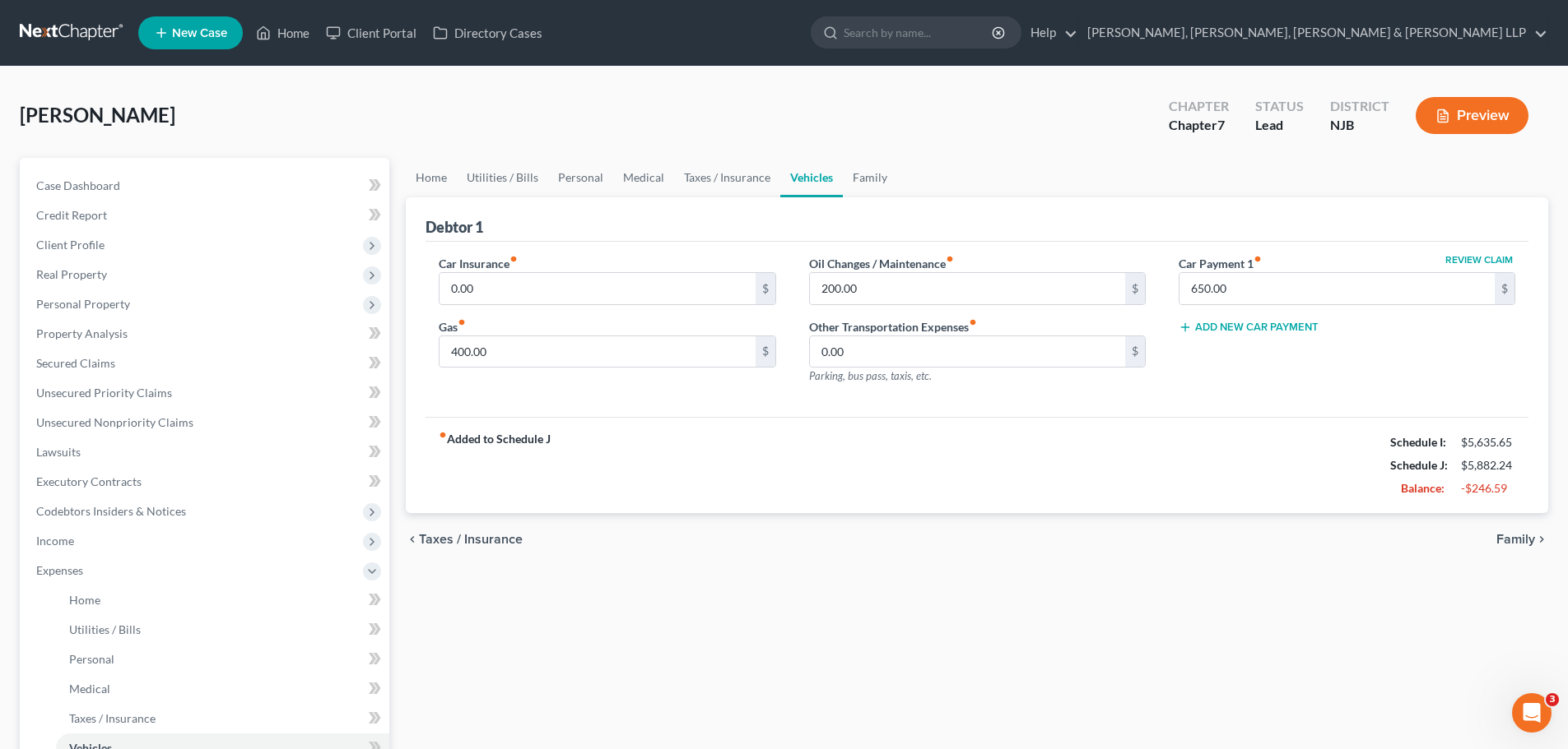
click at [1515, 542] on span "Family" at bounding box center [1515, 539] width 39 height 13
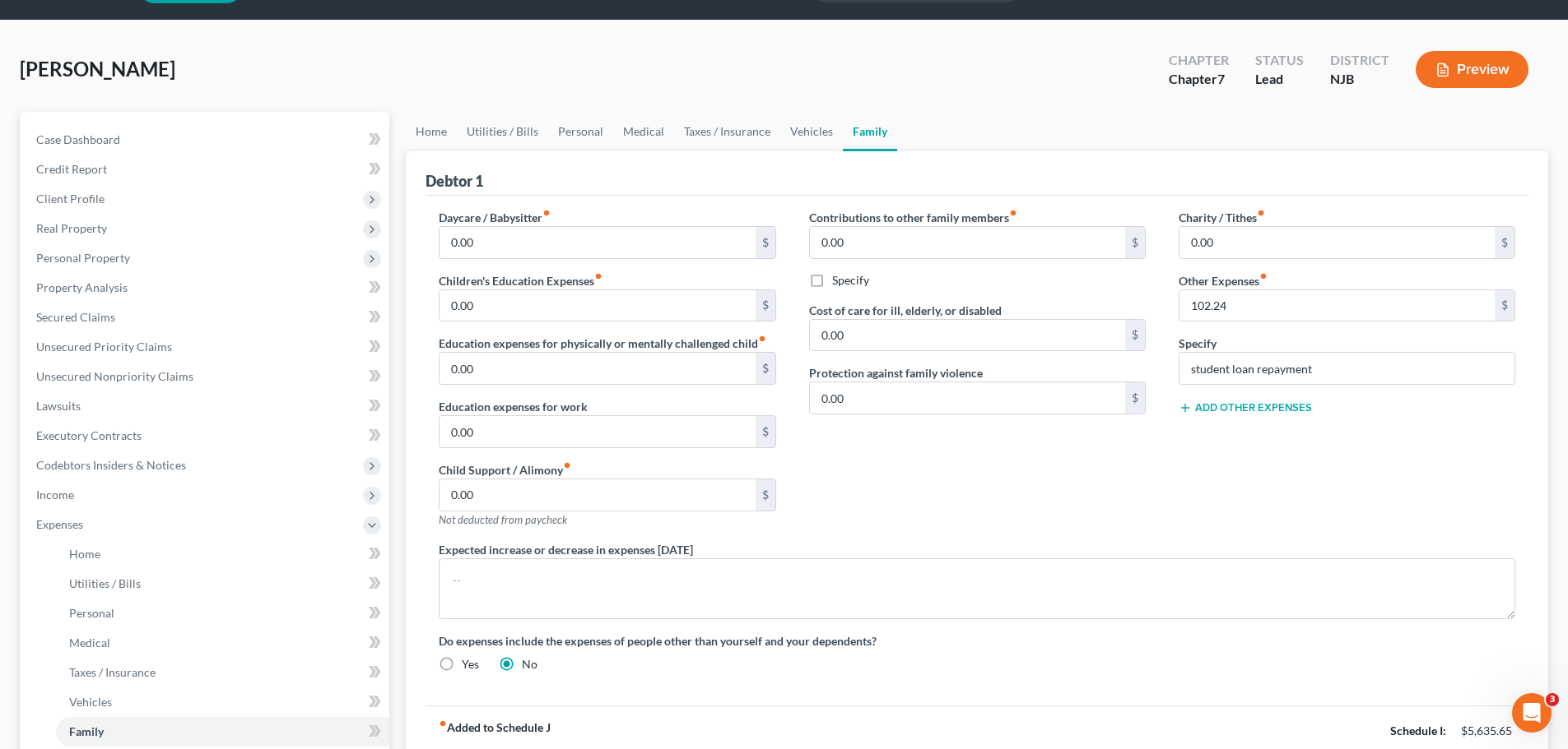
scroll to position [82, 0]
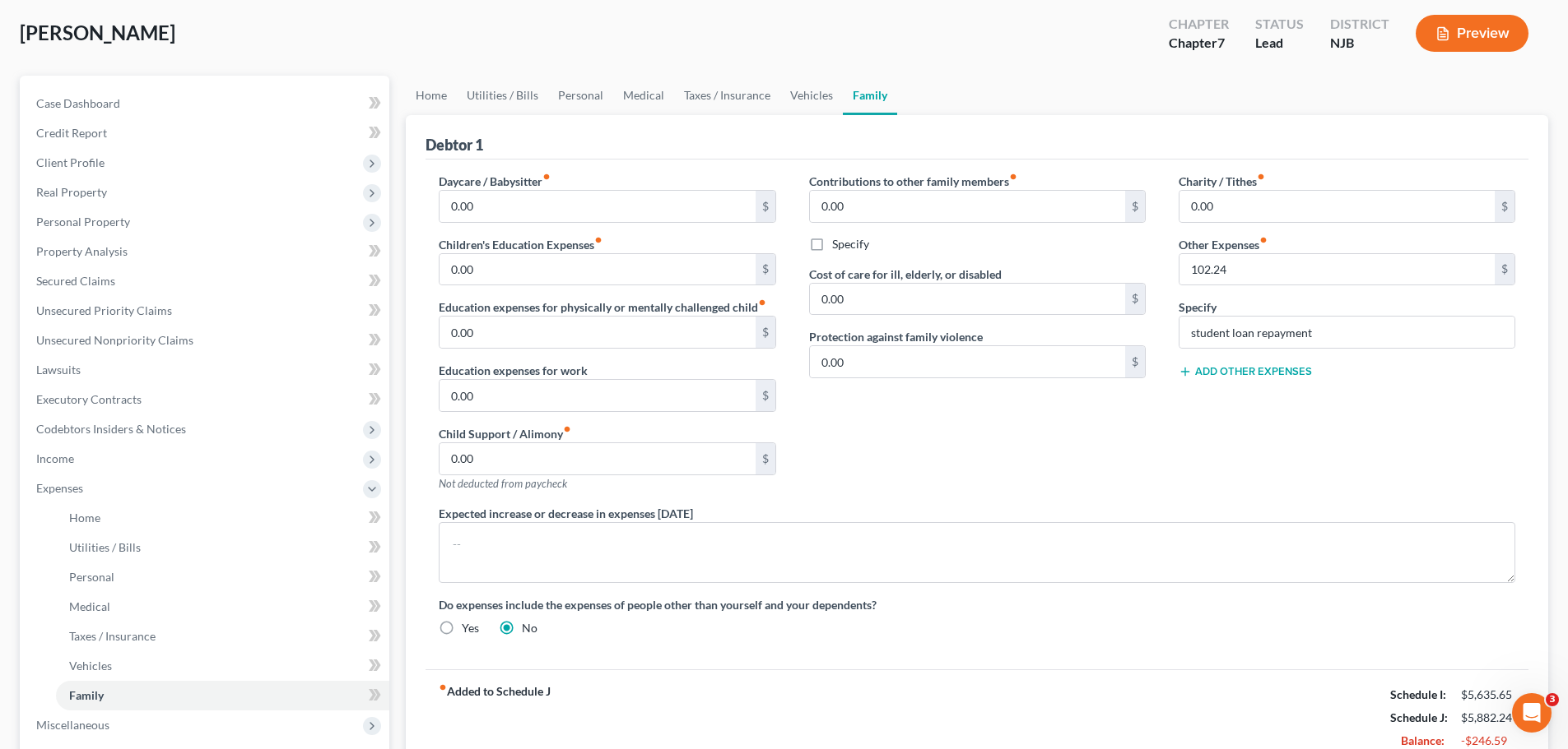
click at [1268, 370] on button "Add Other Expenses" at bounding box center [1245, 371] width 133 height 13
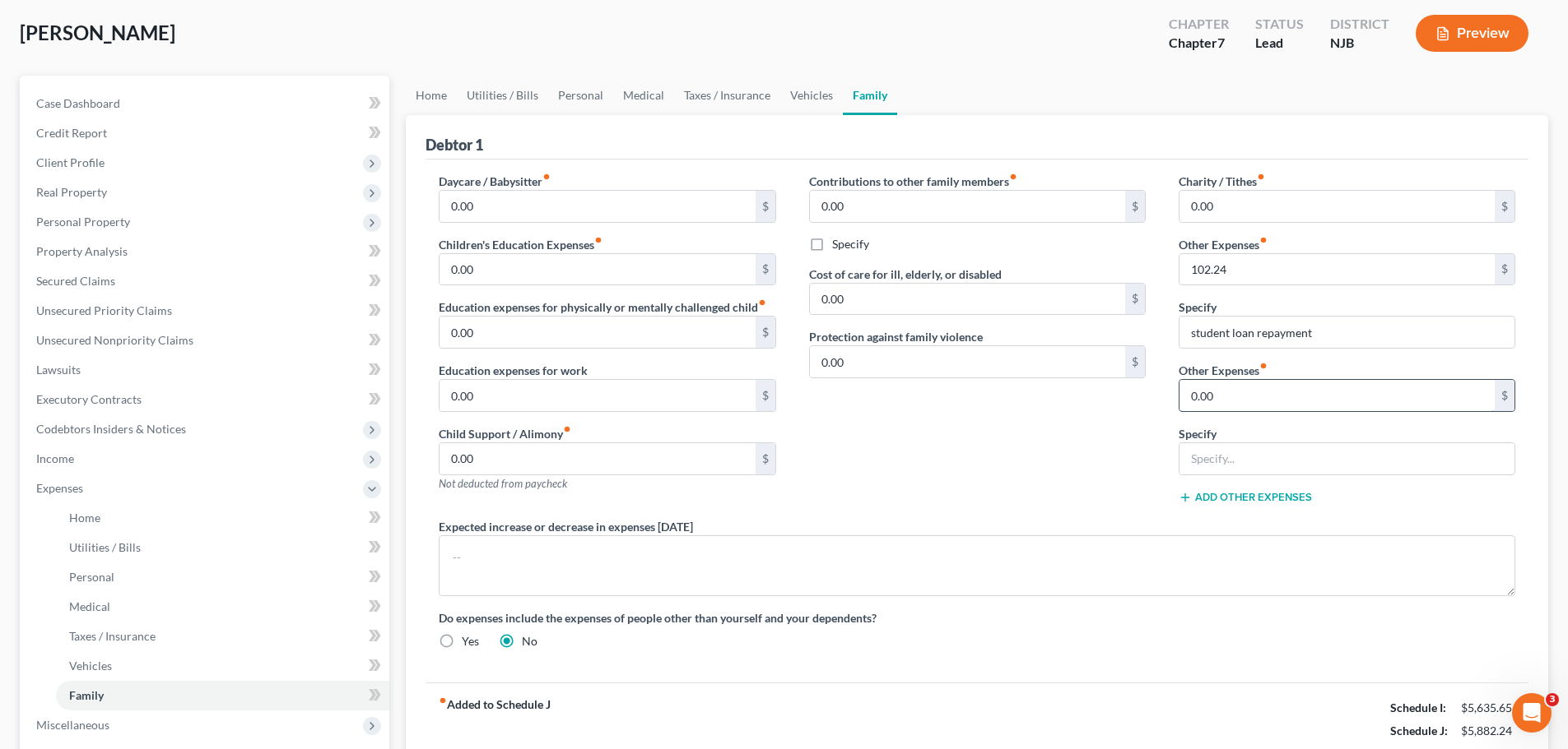
click at [1255, 399] on input "0.00" at bounding box center [1337, 396] width 316 height 32
type input "169.87"
click at [1310, 468] on input "text" at bounding box center [1347, 459] width 335 height 32
type input "Storage Unit"
click at [1029, 448] on div "Contributions to other family members fiber_manual_record 0.00 $ Specify Cost o…" at bounding box center [978, 345] width 369 height 345
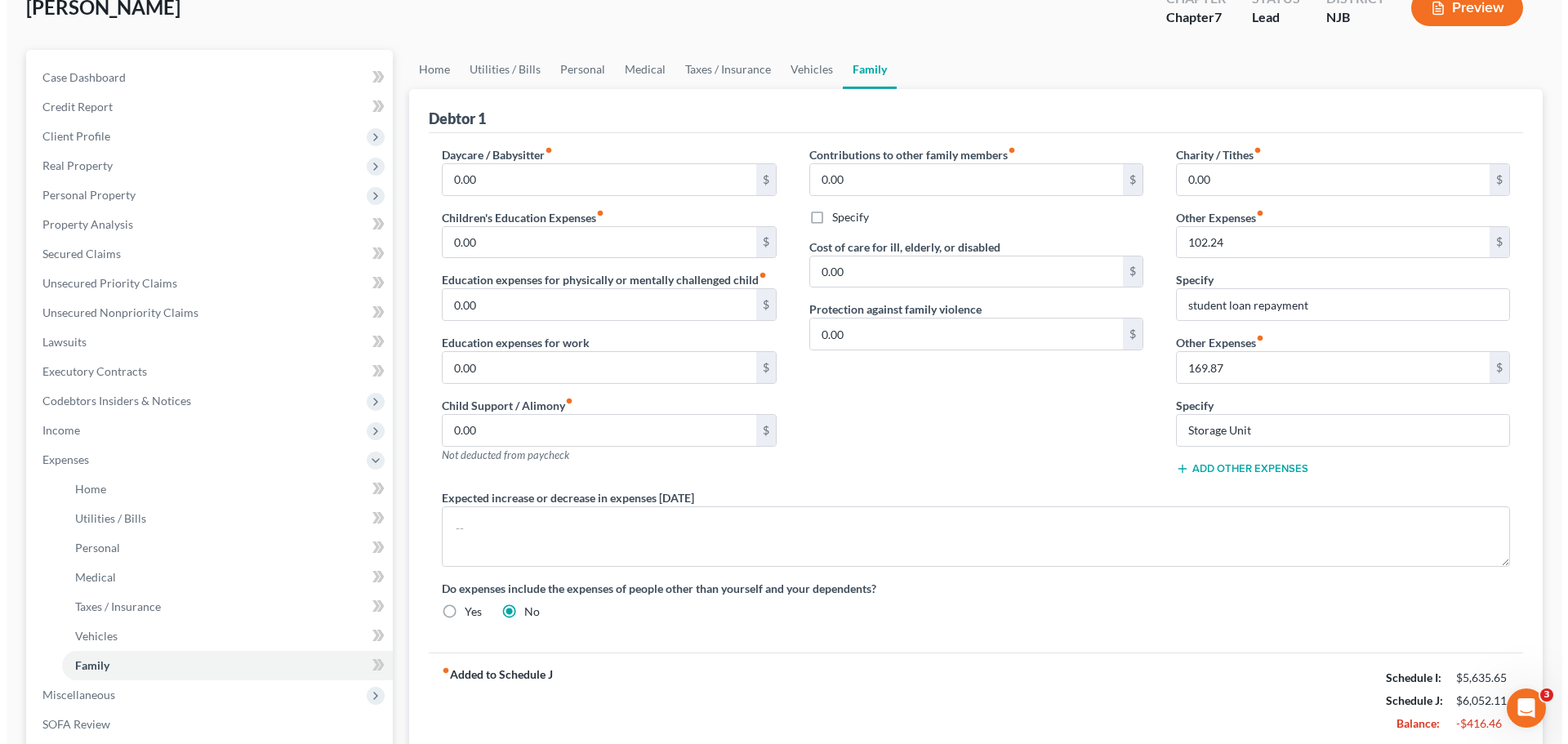
scroll to position [288, 0]
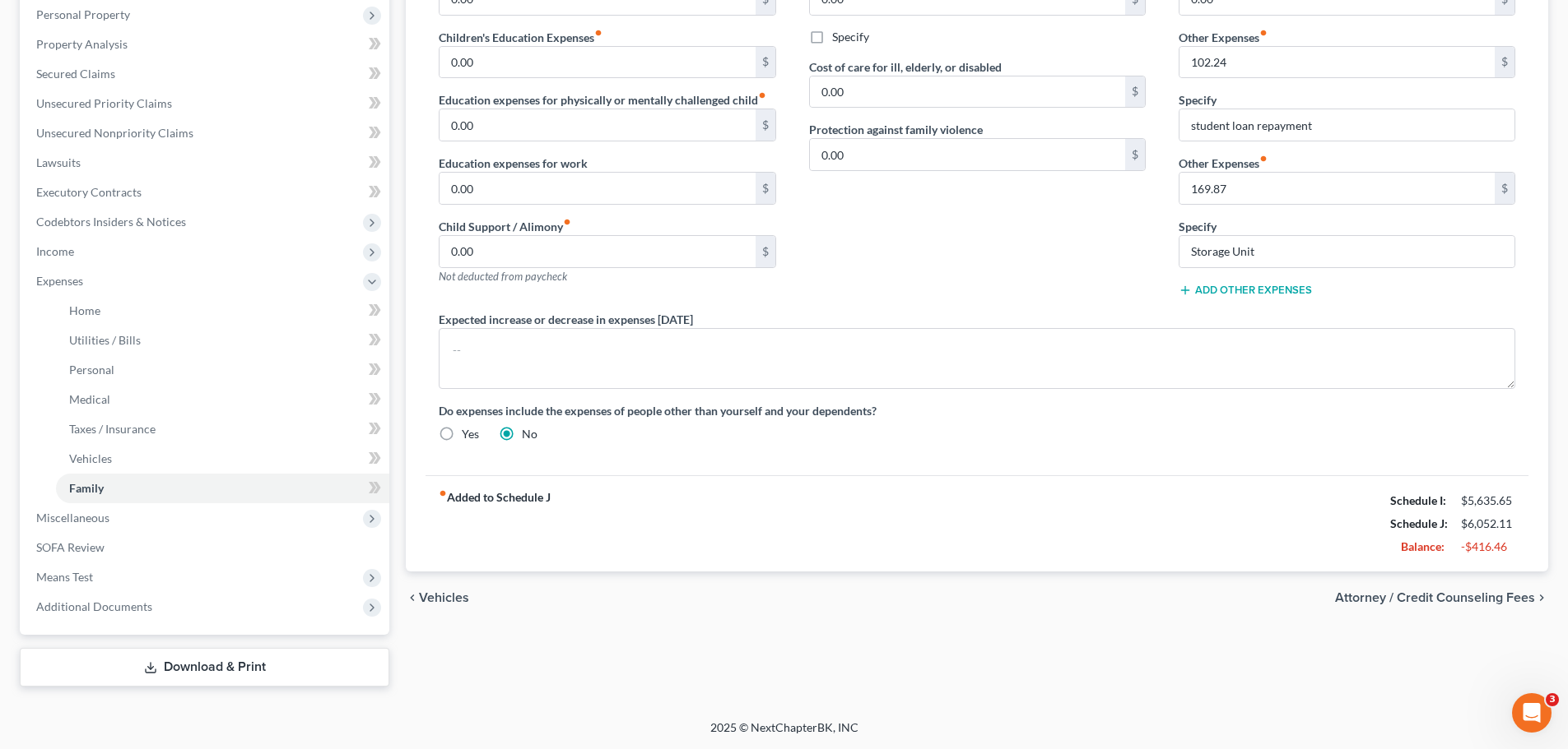
click at [1511, 597] on span "Attorney / Credit Counseling Fees" at bounding box center [1435, 597] width 200 height 13
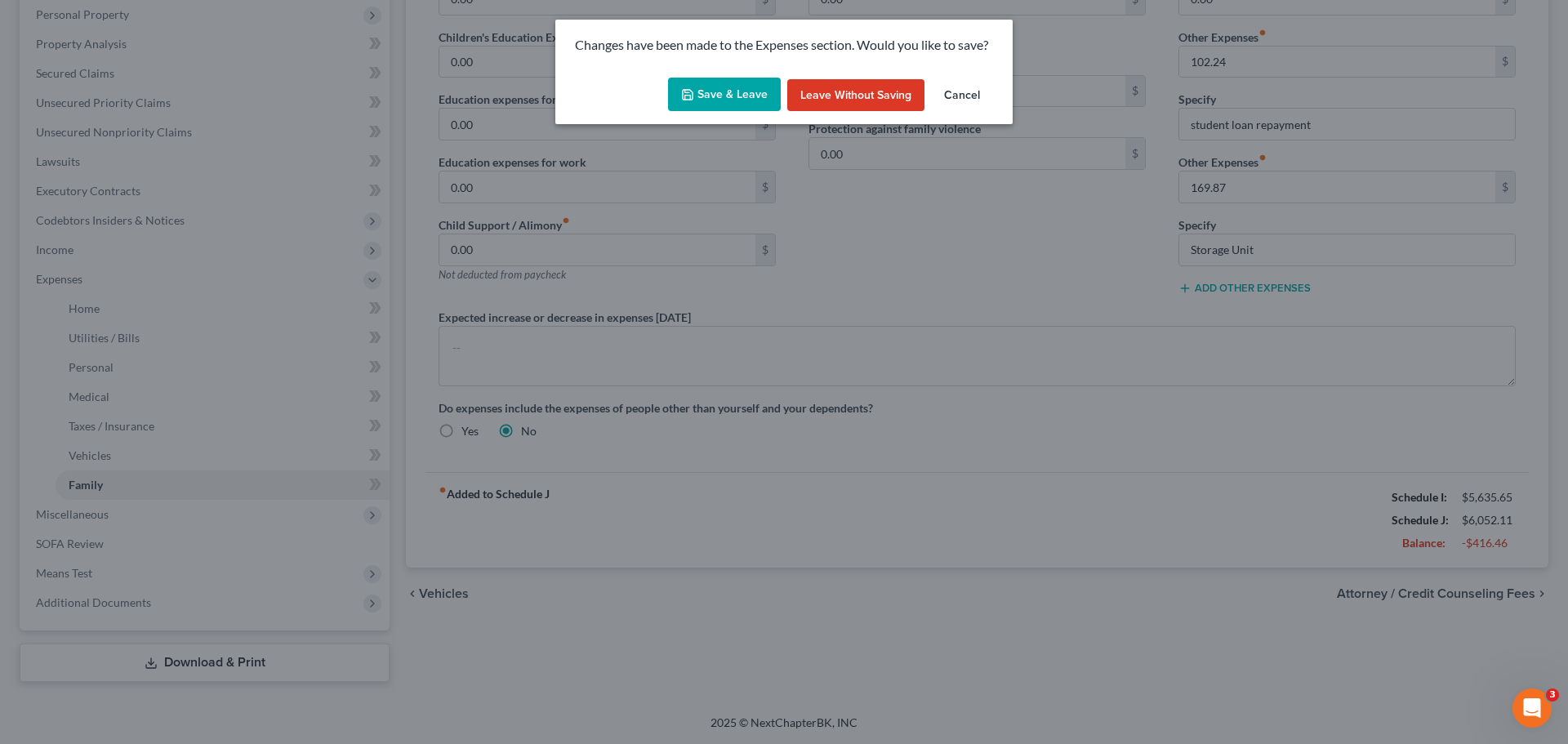
click at [752, 97] on button "Save & Leave" at bounding box center [724, 95] width 112 height 34
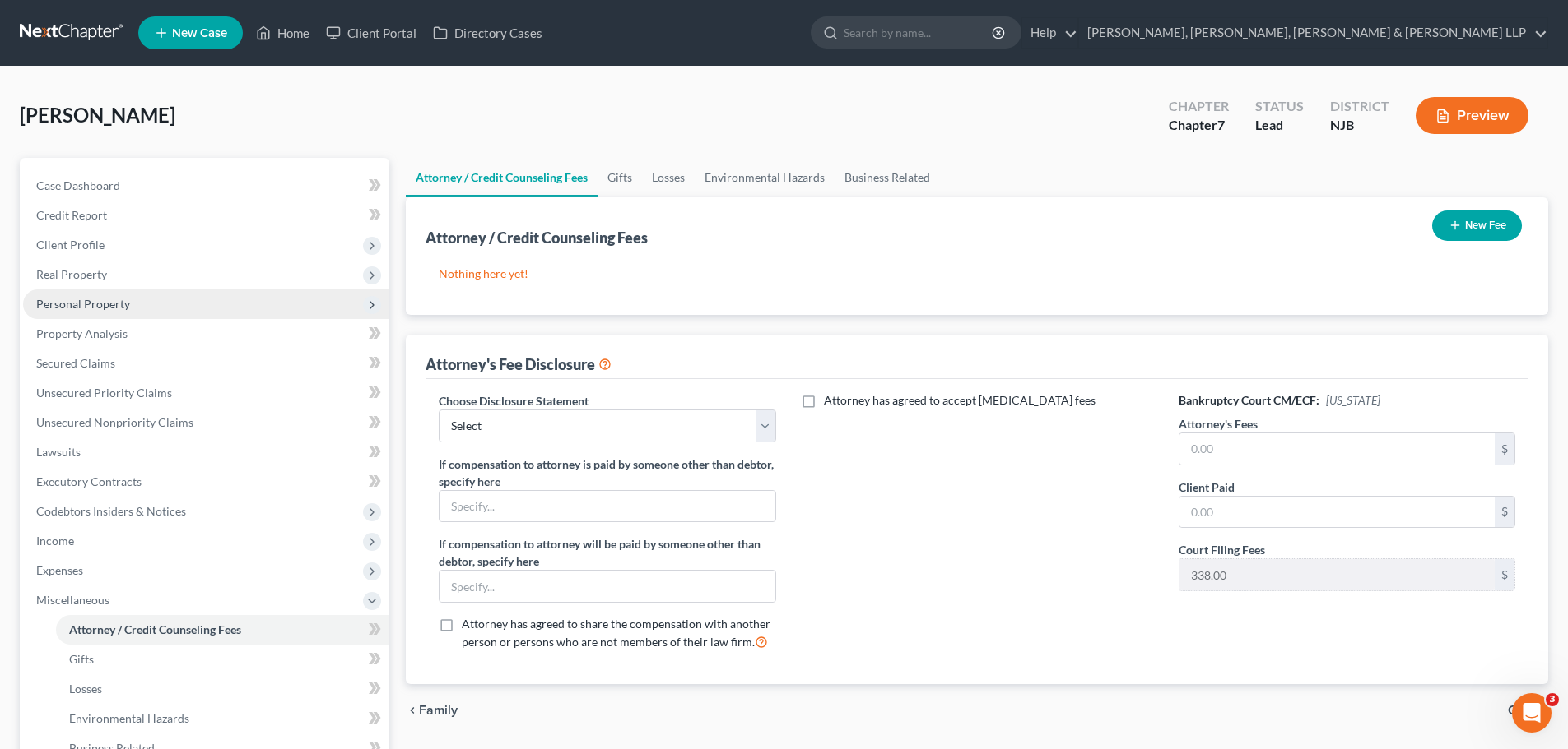
click at [84, 306] on span "Personal Property" at bounding box center [82, 304] width 94 height 14
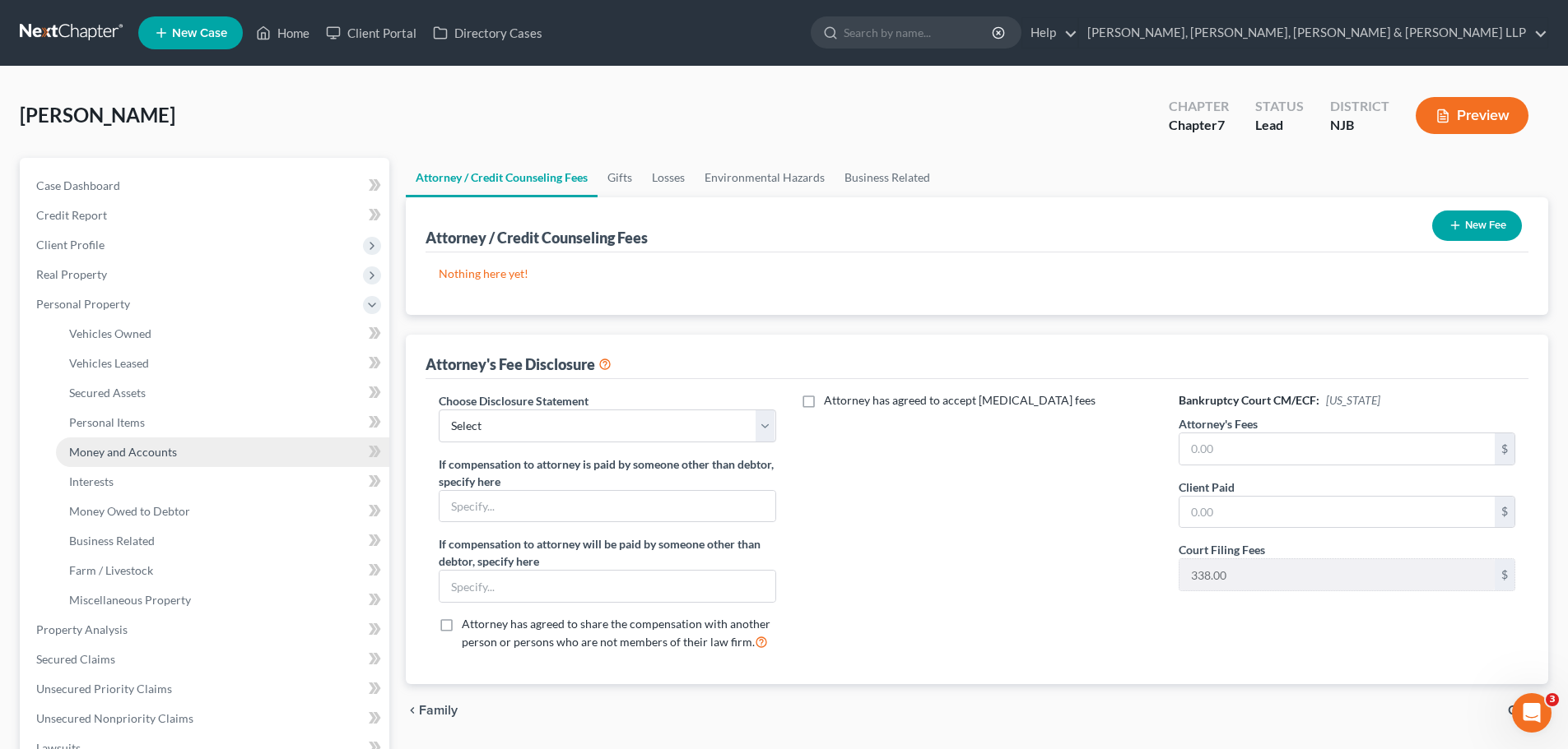
click at [119, 449] on span "Money and Accounts" at bounding box center [123, 452] width 108 height 14
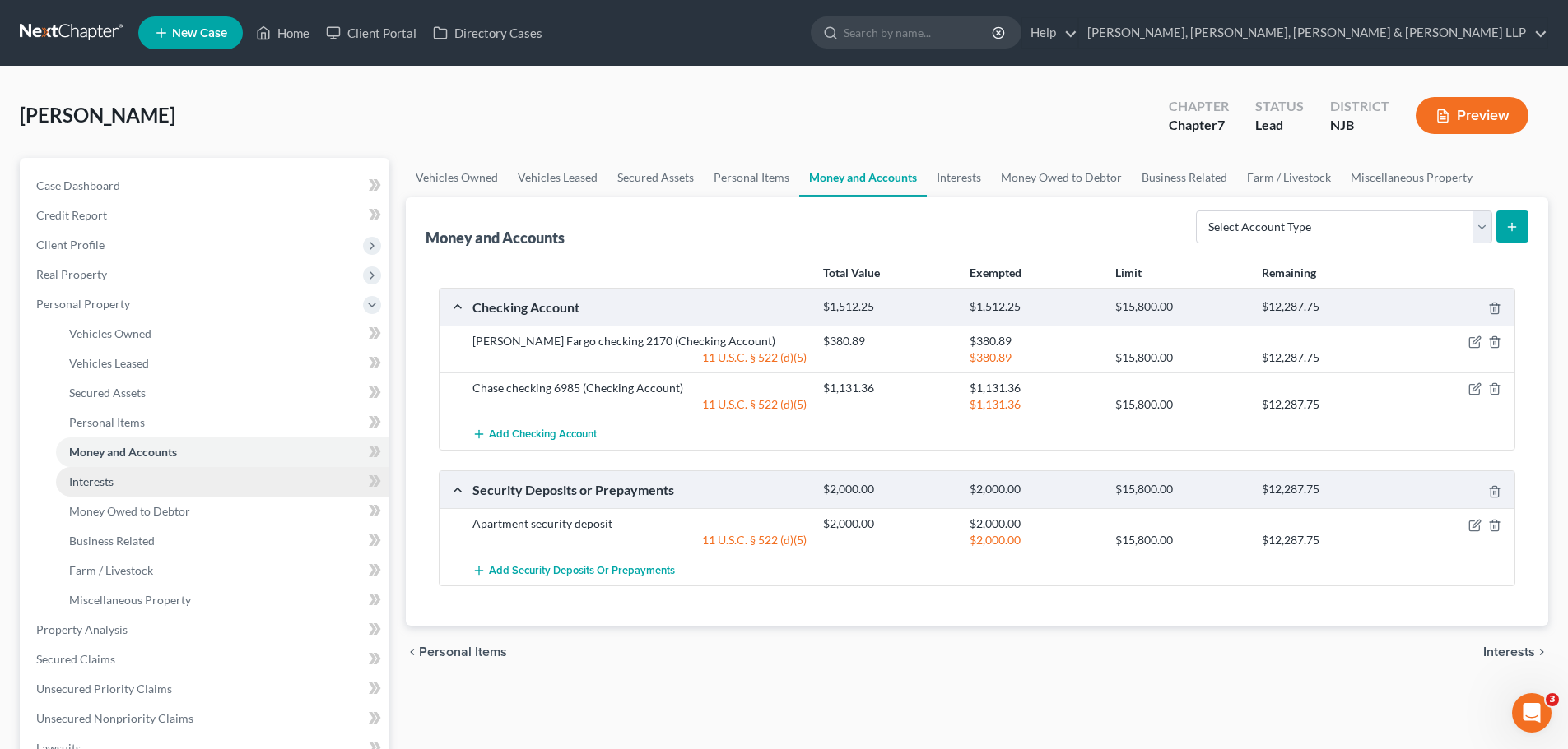
click at [111, 486] on span "Interests" at bounding box center [91, 482] width 45 height 14
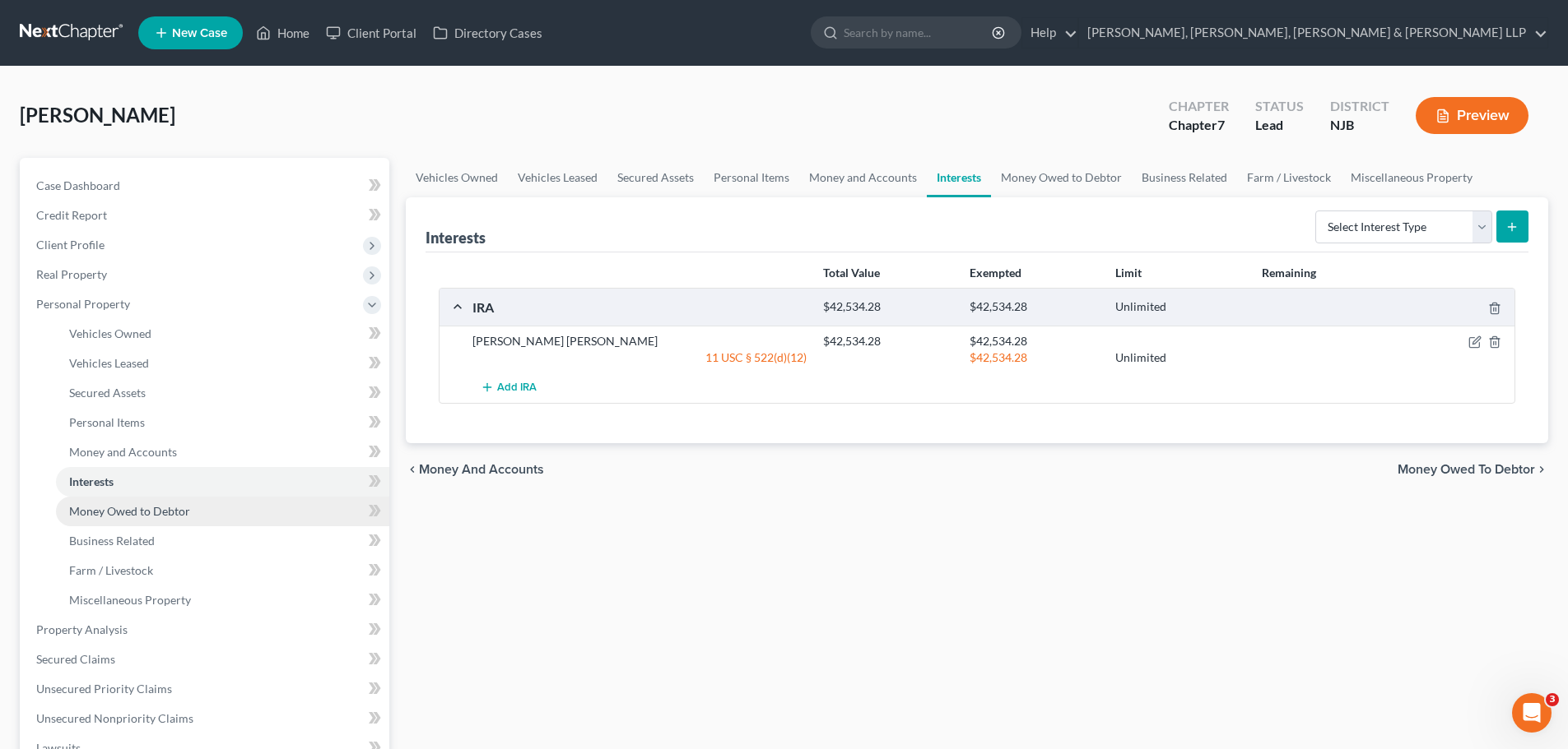
click at [167, 507] on span "Money Owed to Debtor" at bounding box center [130, 511] width 121 height 14
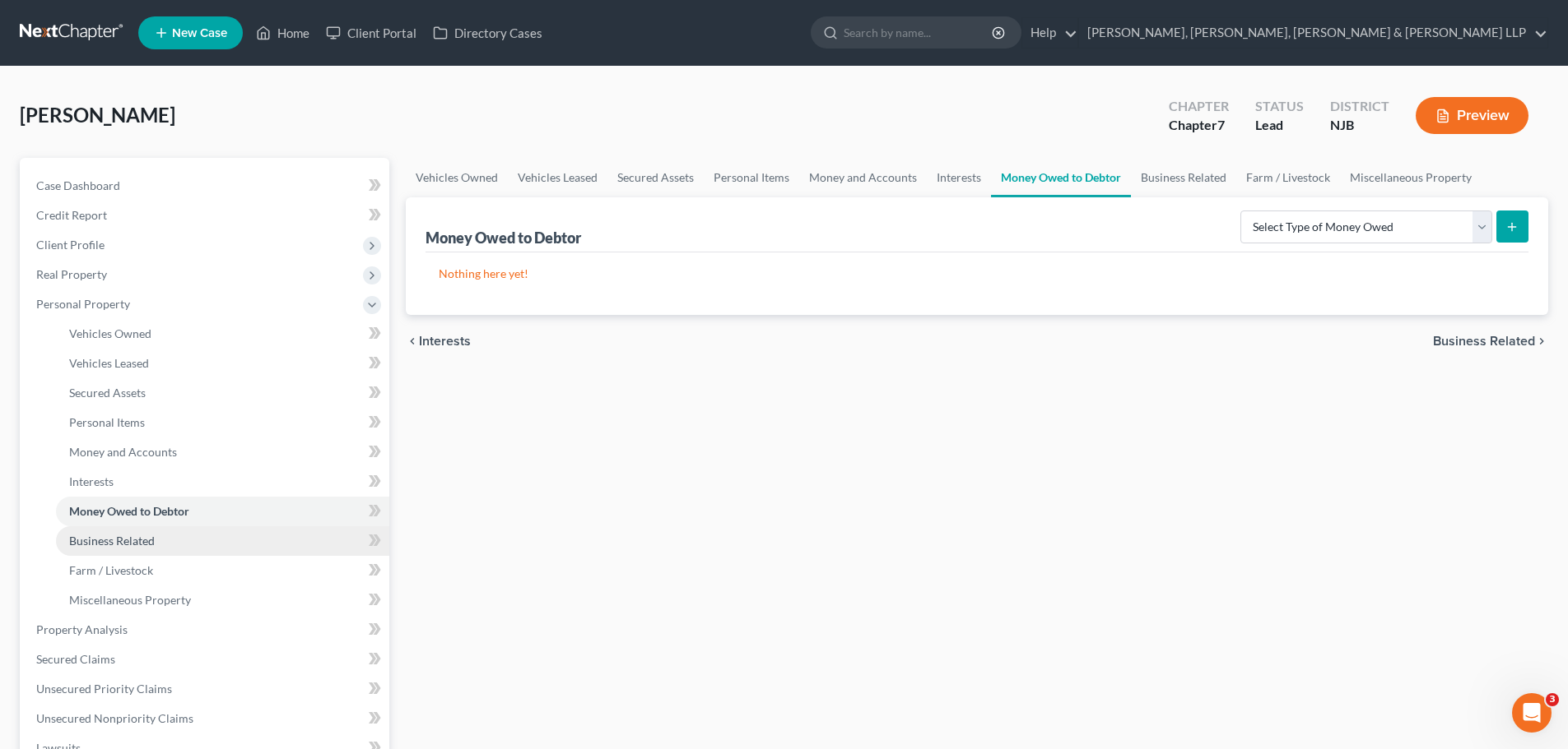
click at [155, 543] on link "Business Related" at bounding box center [222, 542] width 333 height 30
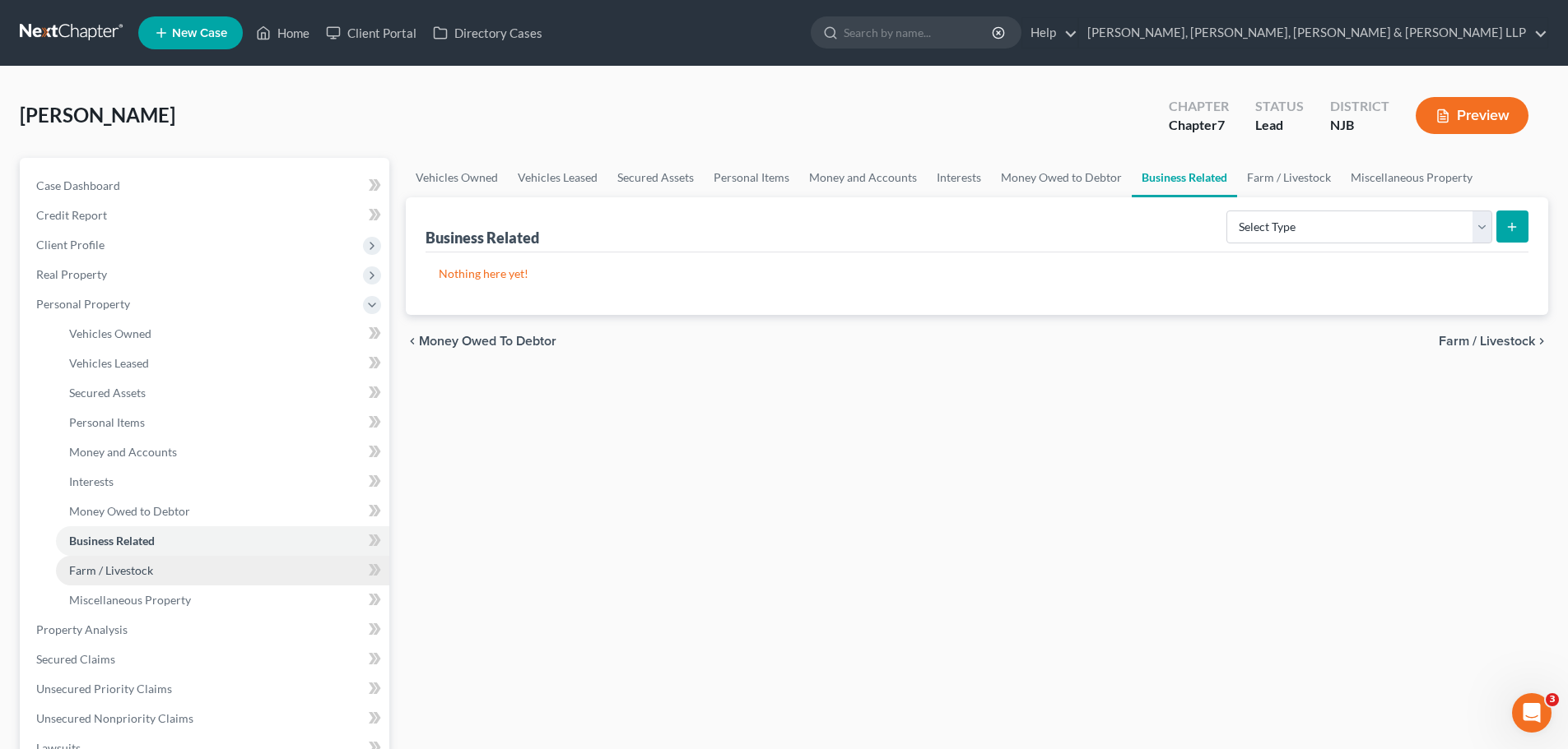
click at [146, 571] on span "Farm / Livestock" at bounding box center [111, 570] width 84 height 14
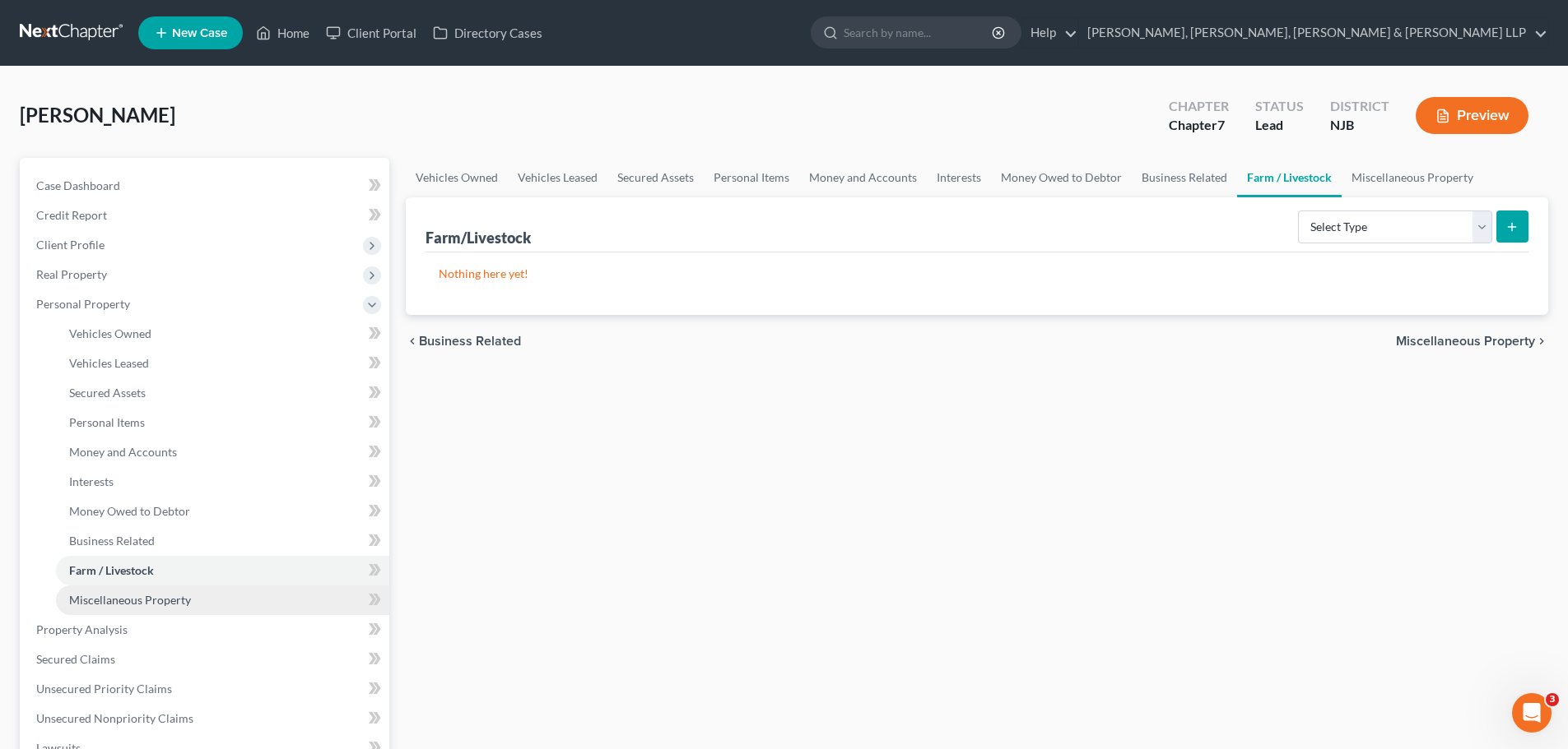
click at [147, 597] on span "Miscellaneous Property" at bounding box center [130, 600] width 122 height 14
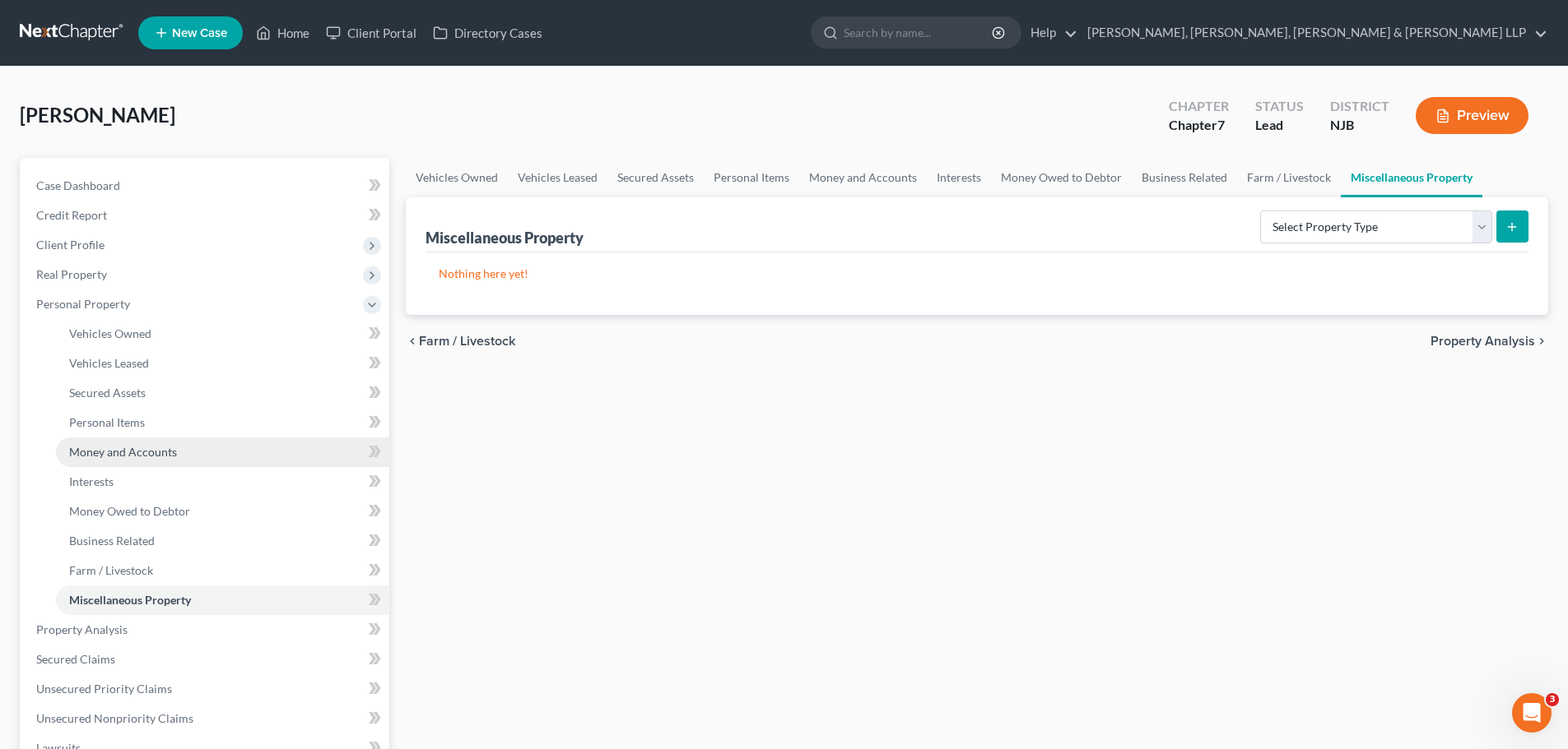
click at [138, 460] on link "Money and Accounts" at bounding box center [222, 452] width 333 height 30
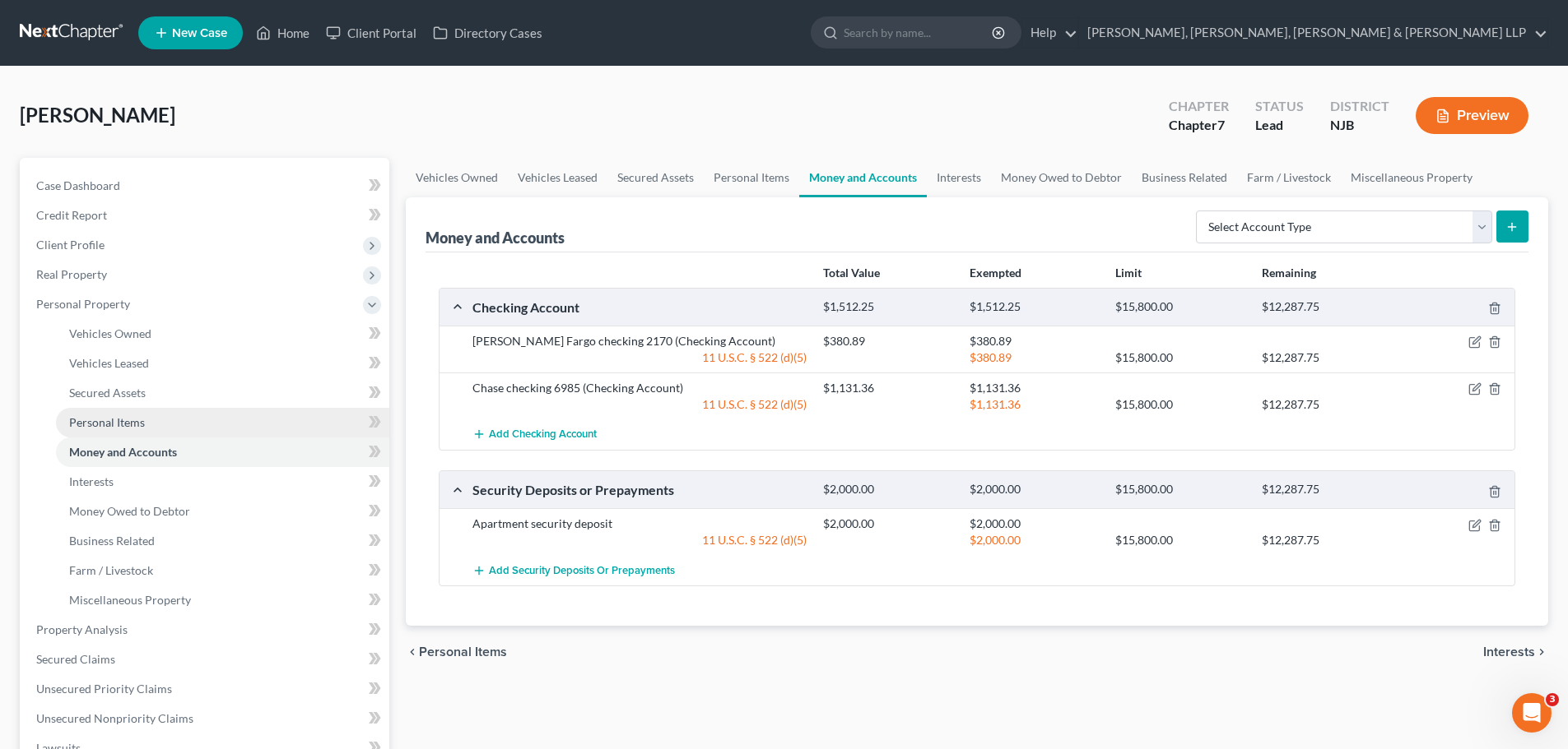
click at [114, 419] on span "Personal Items" at bounding box center [107, 423] width 75 height 14
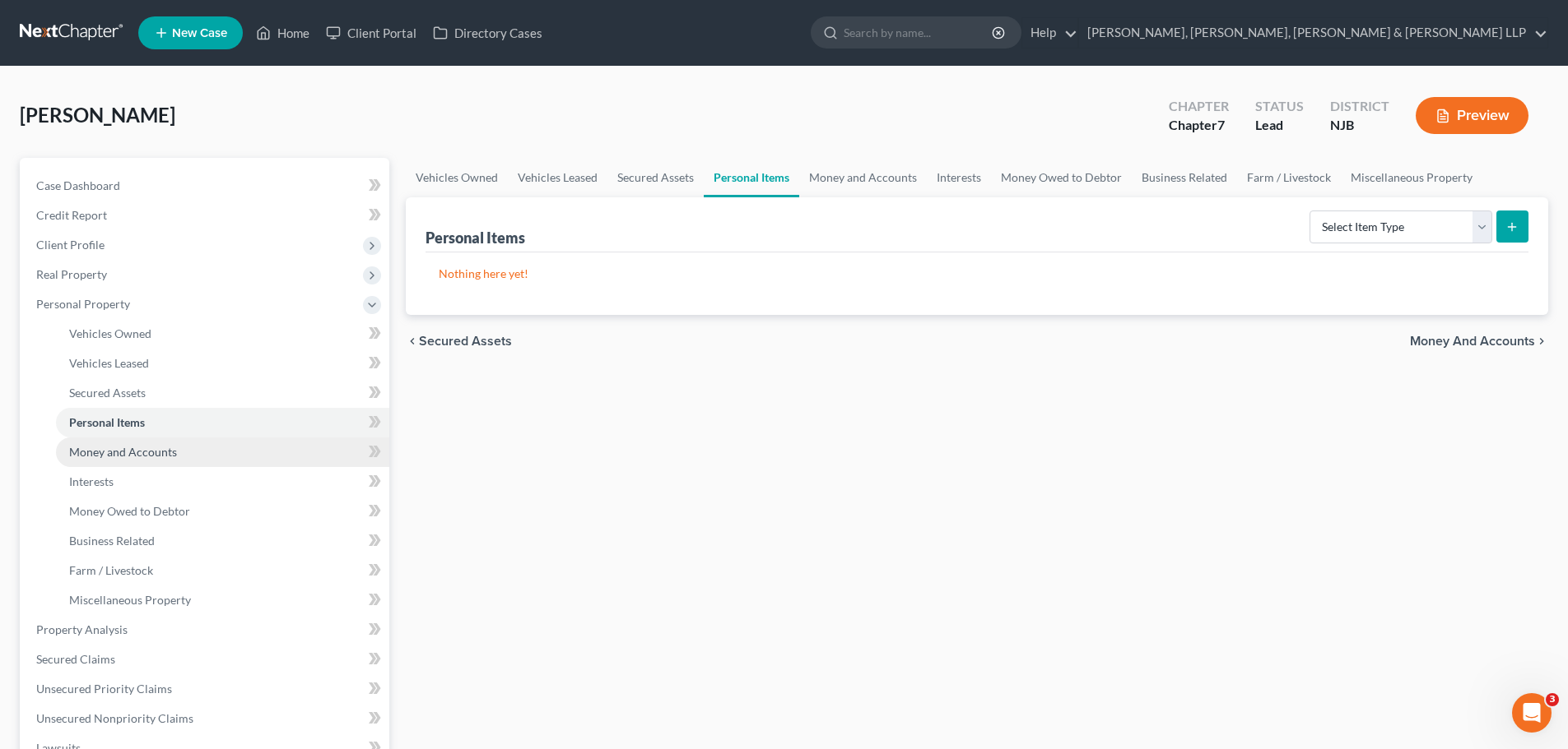
click at [118, 450] on span "Money and Accounts" at bounding box center [123, 452] width 108 height 14
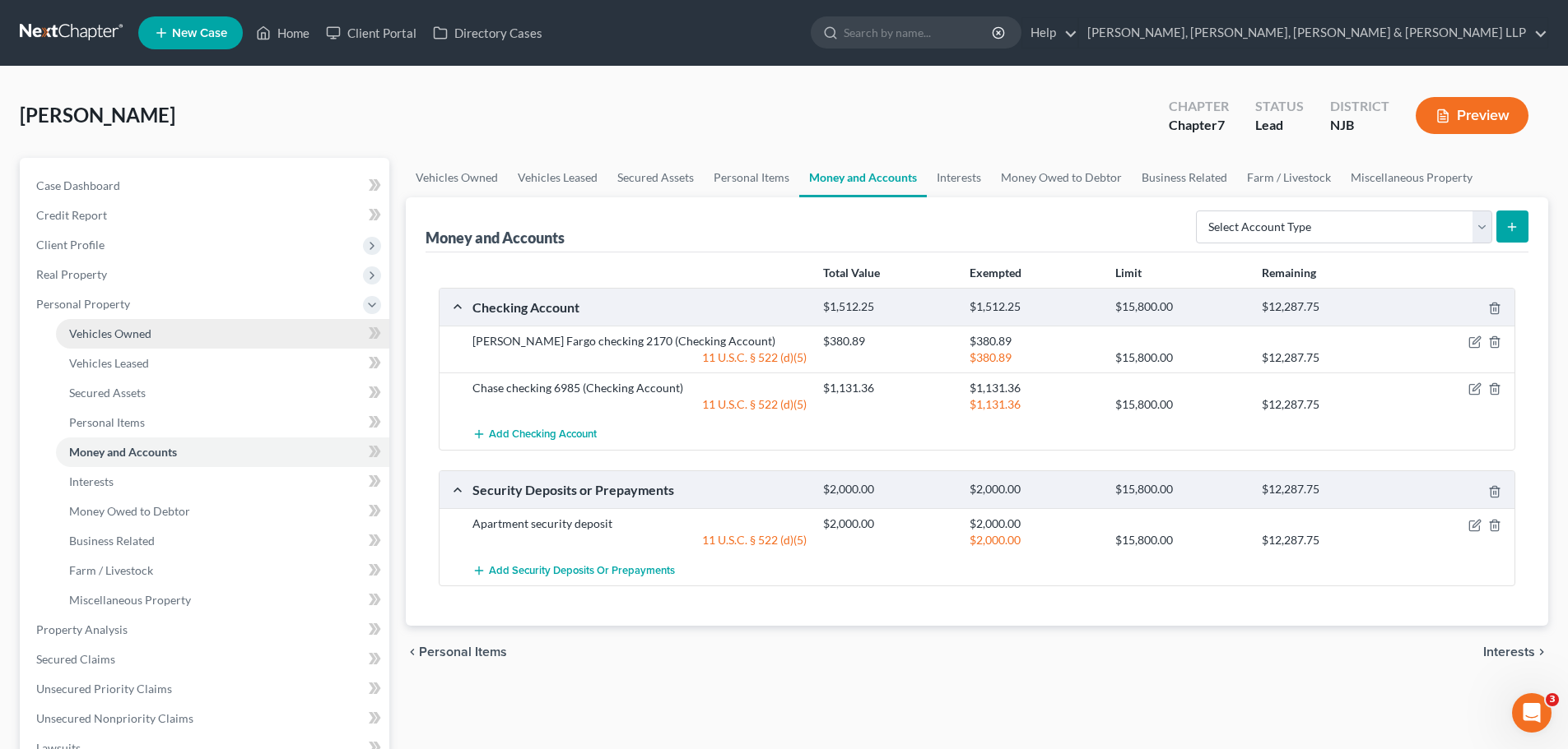
click at [119, 342] on link "Vehicles Owned" at bounding box center [222, 334] width 333 height 30
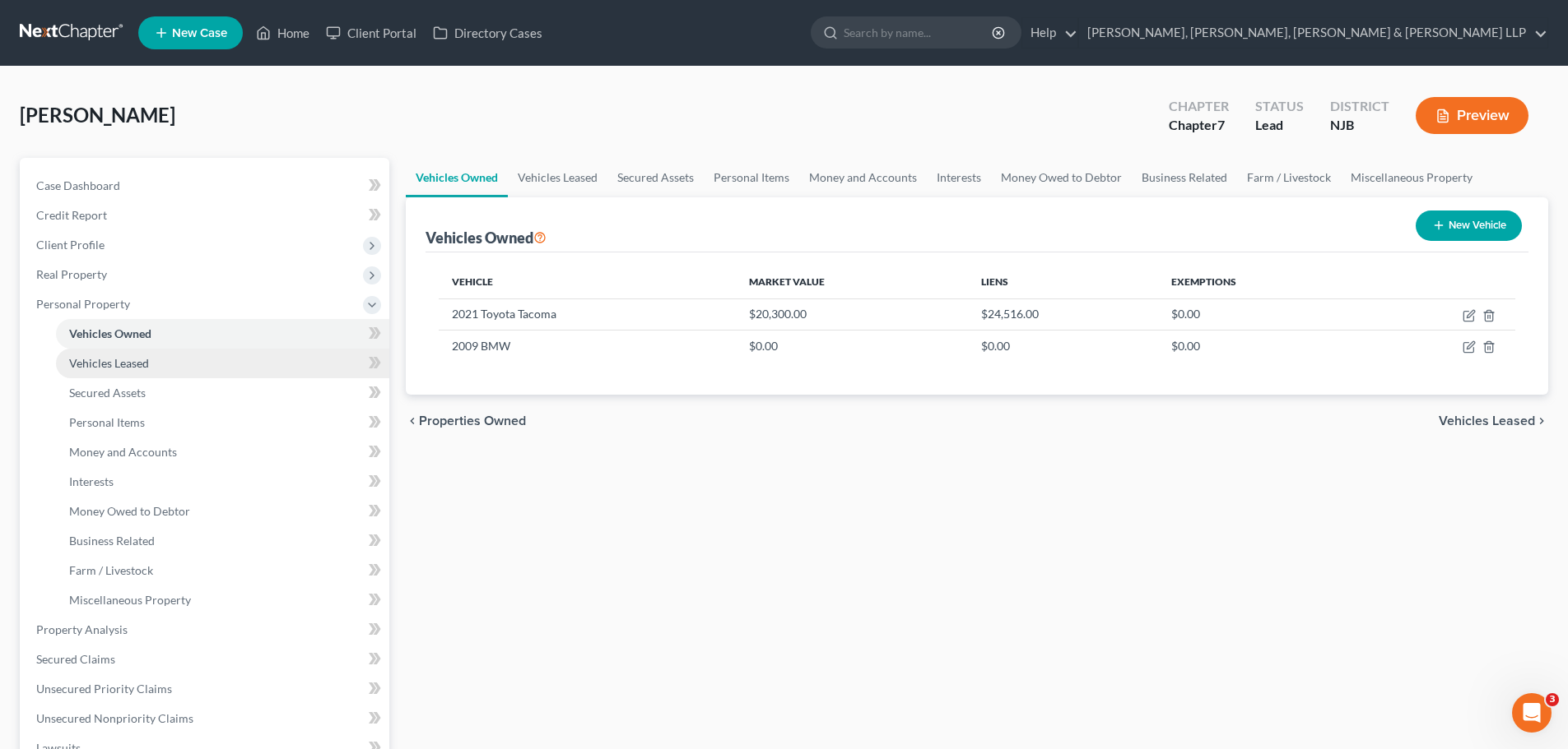
click at [120, 364] on span "Vehicles Leased" at bounding box center [109, 363] width 79 height 14
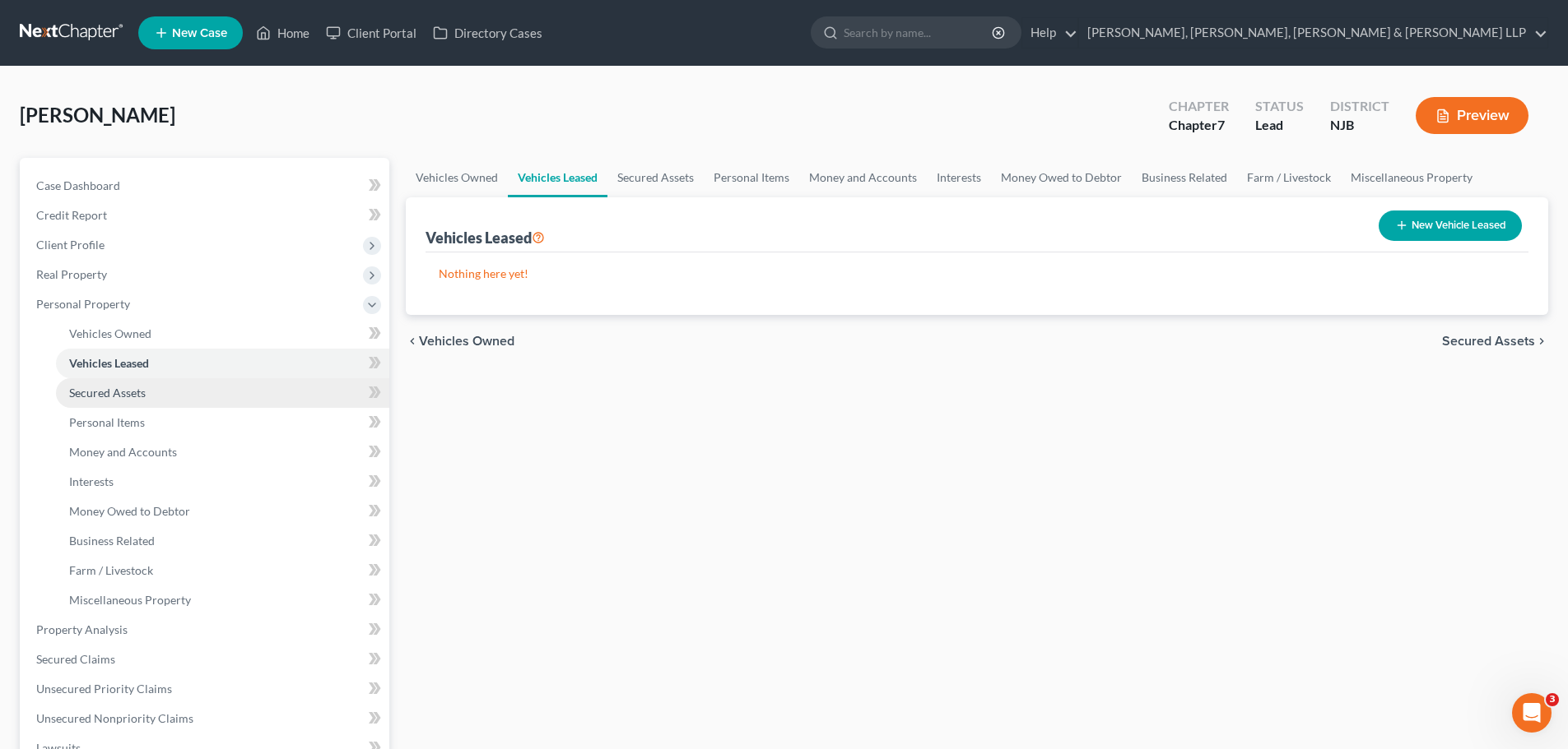
click at [119, 398] on span "Secured Assets" at bounding box center [107, 393] width 76 height 14
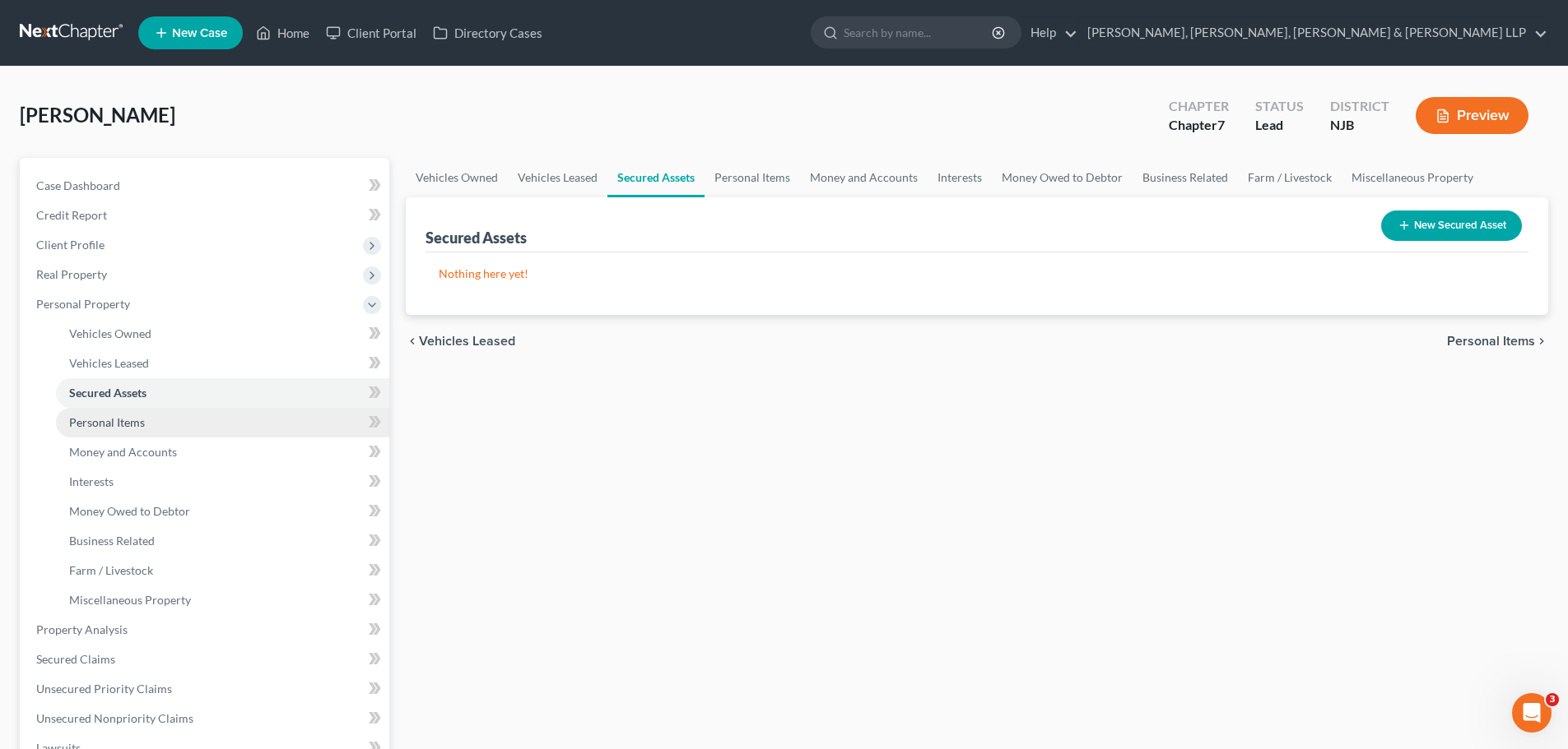
click at [119, 423] on span "Personal Items" at bounding box center [107, 423] width 75 height 14
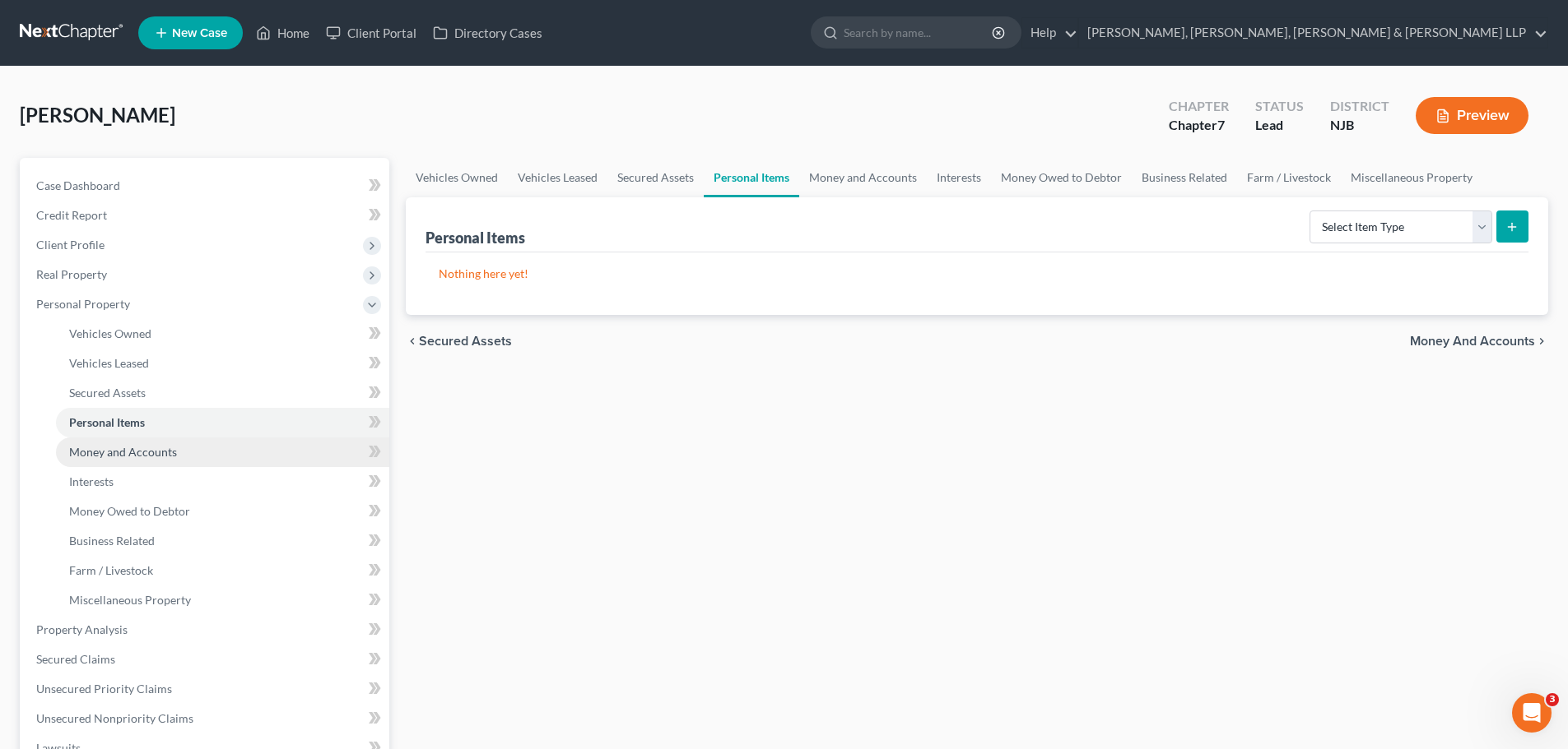
click at [119, 450] on span "Money and Accounts" at bounding box center [123, 452] width 108 height 14
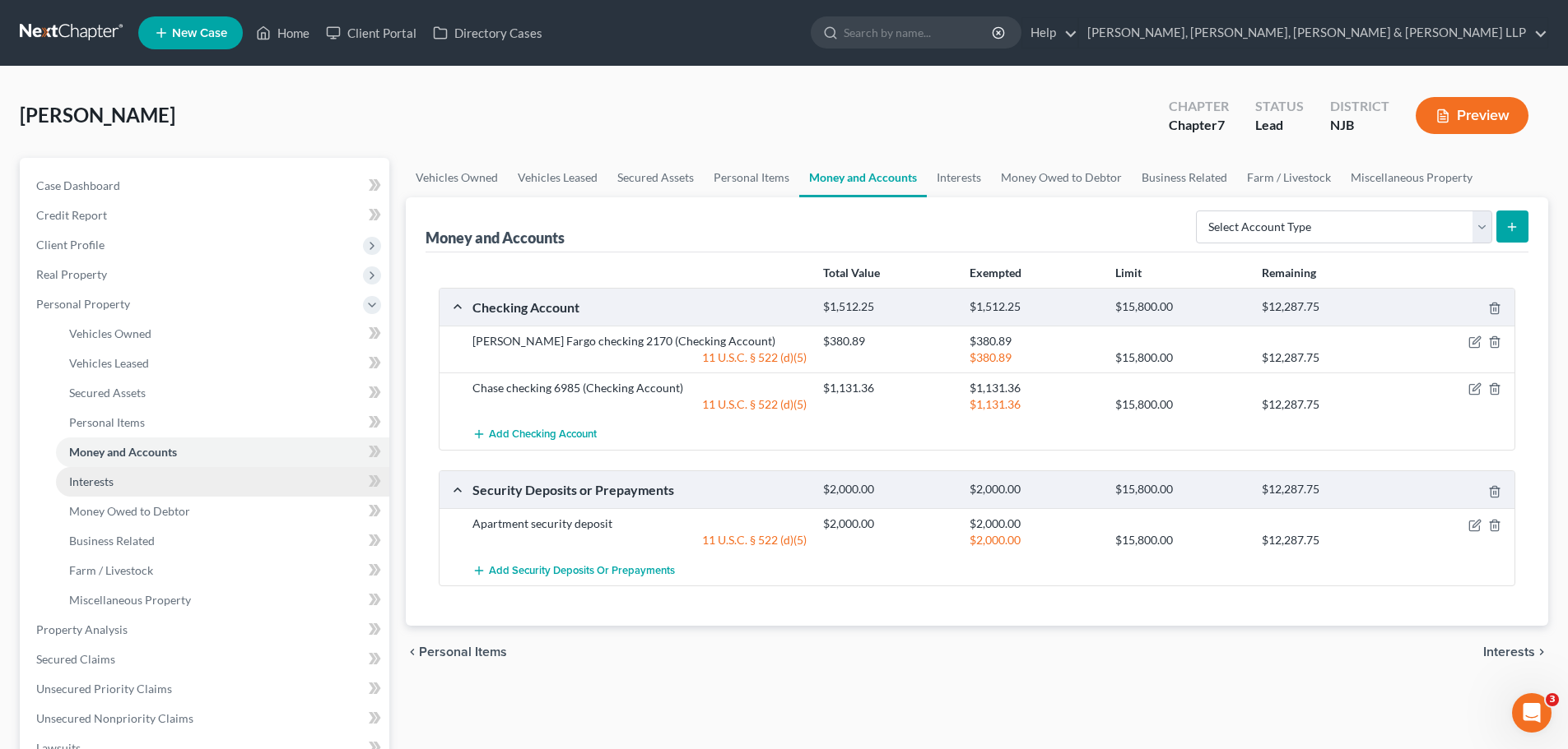
click at [111, 485] on span "Interests" at bounding box center [91, 482] width 45 height 14
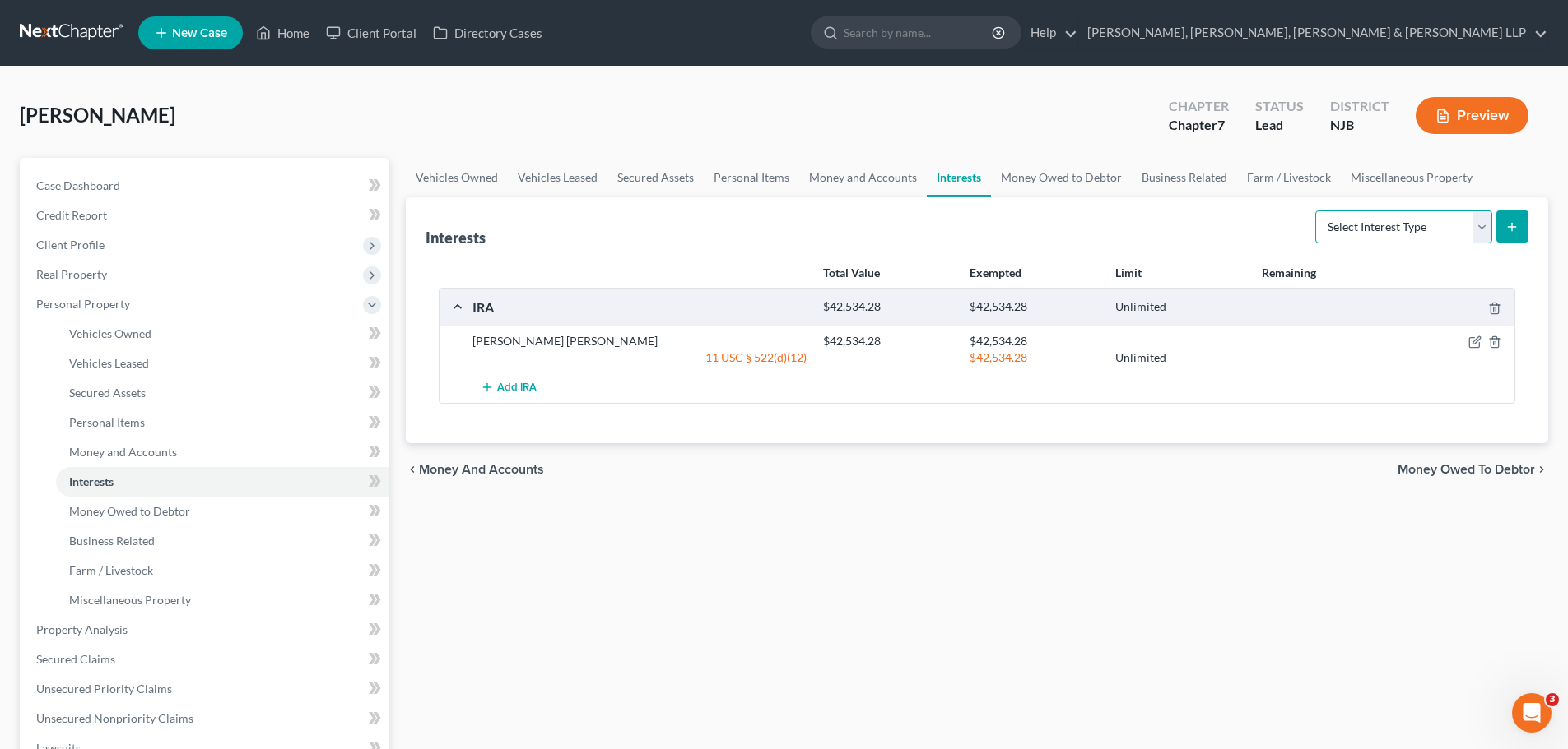
click at [1482, 228] on select "Select Interest Type 401K Annuity Bond Education IRA Government Bond Government…" at bounding box center [1403, 226] width 177 height 33
select select "401k"
click at [1317, 210] on select "Select Interest Type 401K Annuity Bond Education IRA Government Bond Government…" at bounding box center [1403, 226] width 177 height 33
click at [1506, 231] on icon "submit" at bounding box center [1511, 226] width 13 height 13
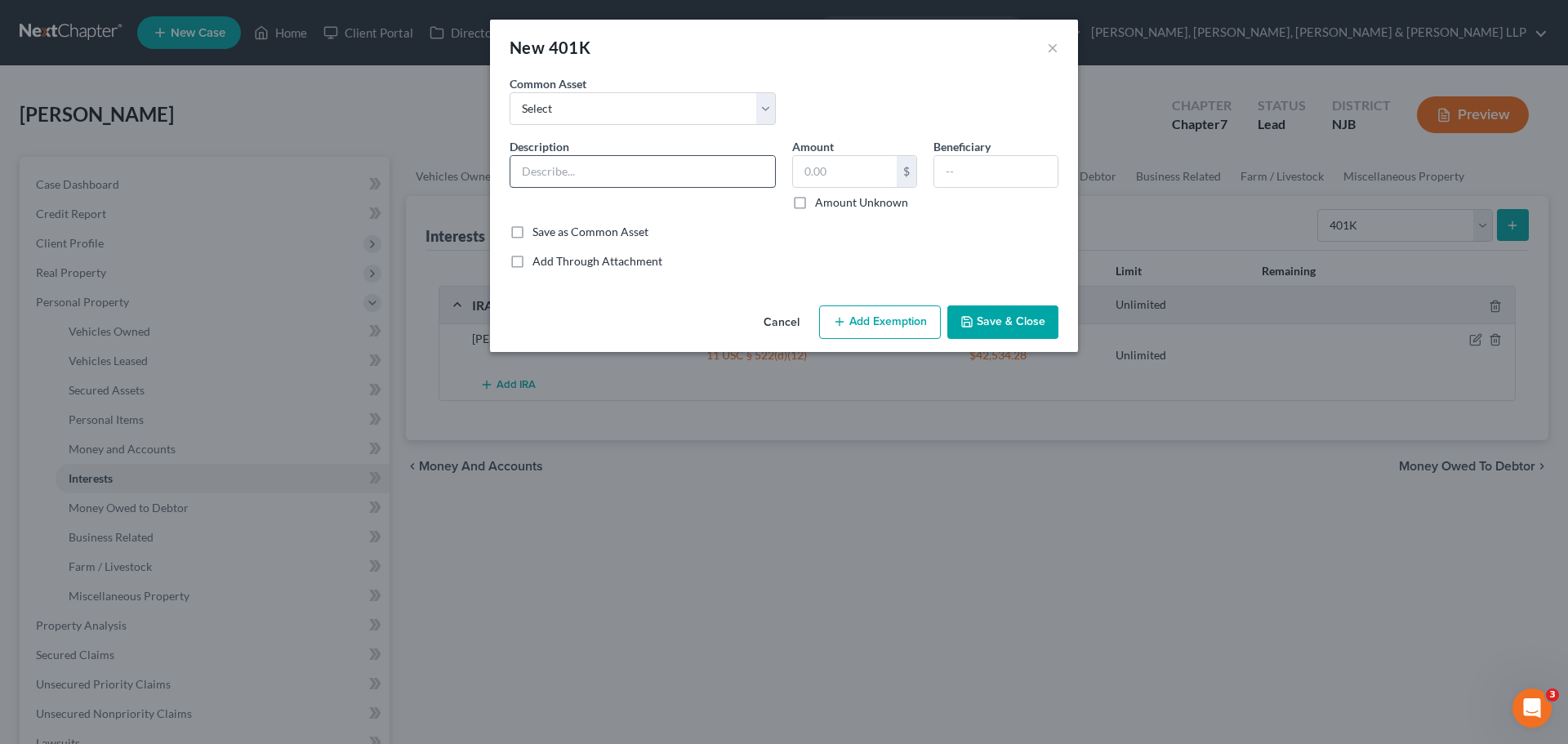
click at [608, 169] on input "text" at bounding box center [642, 171] width 265 height 32
type input "Voya employer 401(k)"
click at [844, 184] on input "text" at bounding box center [844, 171] width 103 height 32
type input "17,092.86"
click at [871, 326] on button "Add Exemption" at bounding box center [881, 322] width 122 height 34
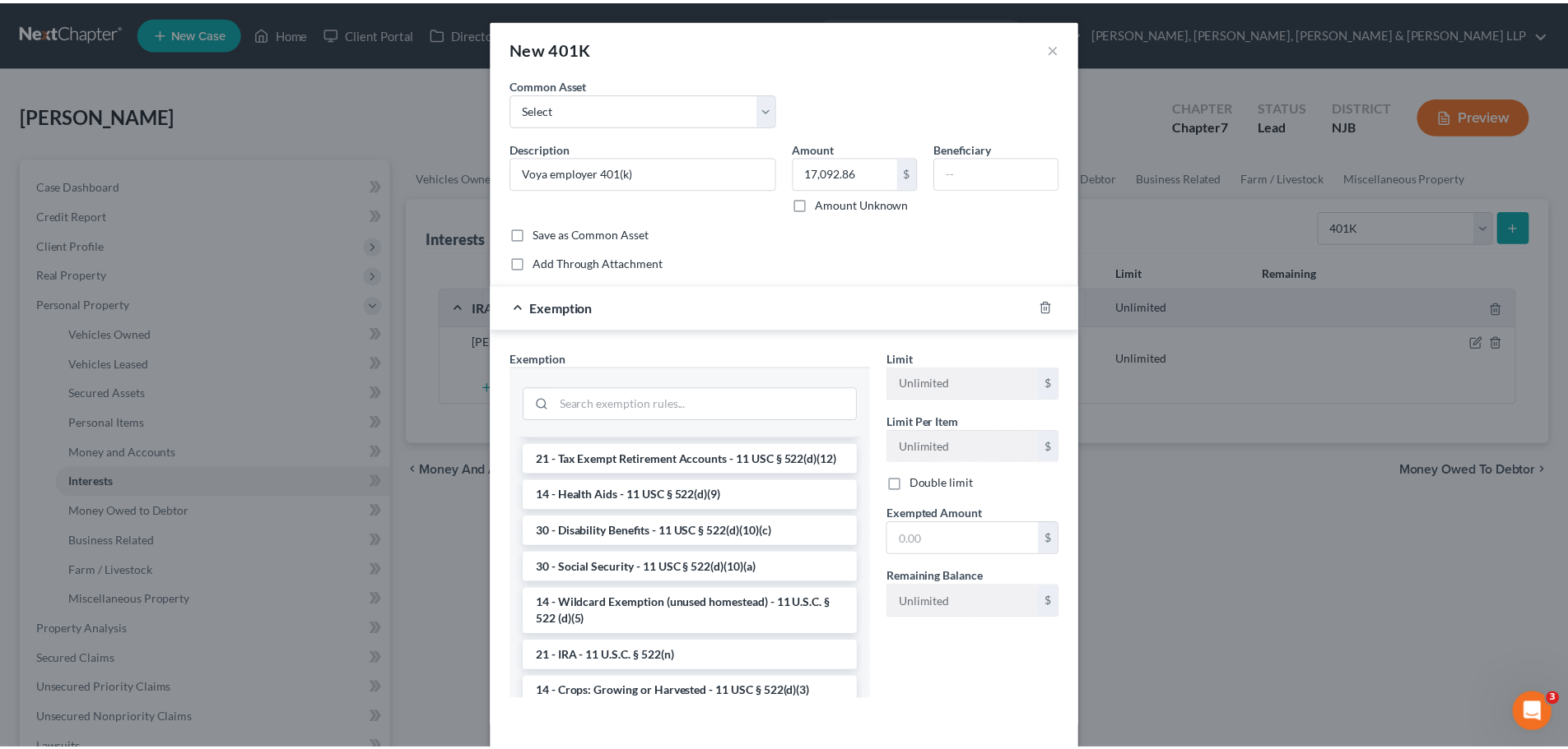
scroll to position [822, 0]
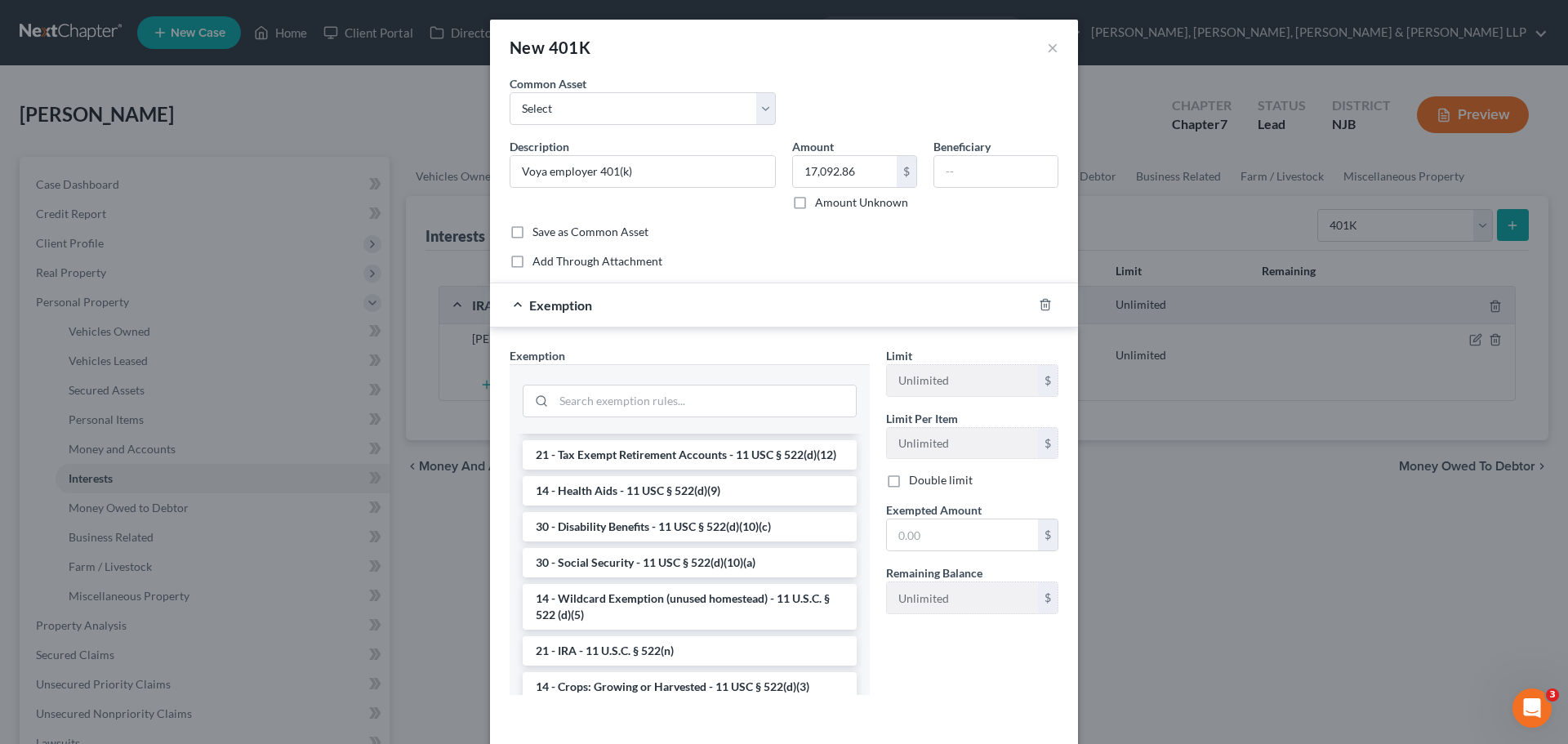
click at [682, 470] on li "21 - Tax Exempt Retirement Accounts - 11 USC § 522(d)(12)" at bounding box center [689, 455] width 334 height 30
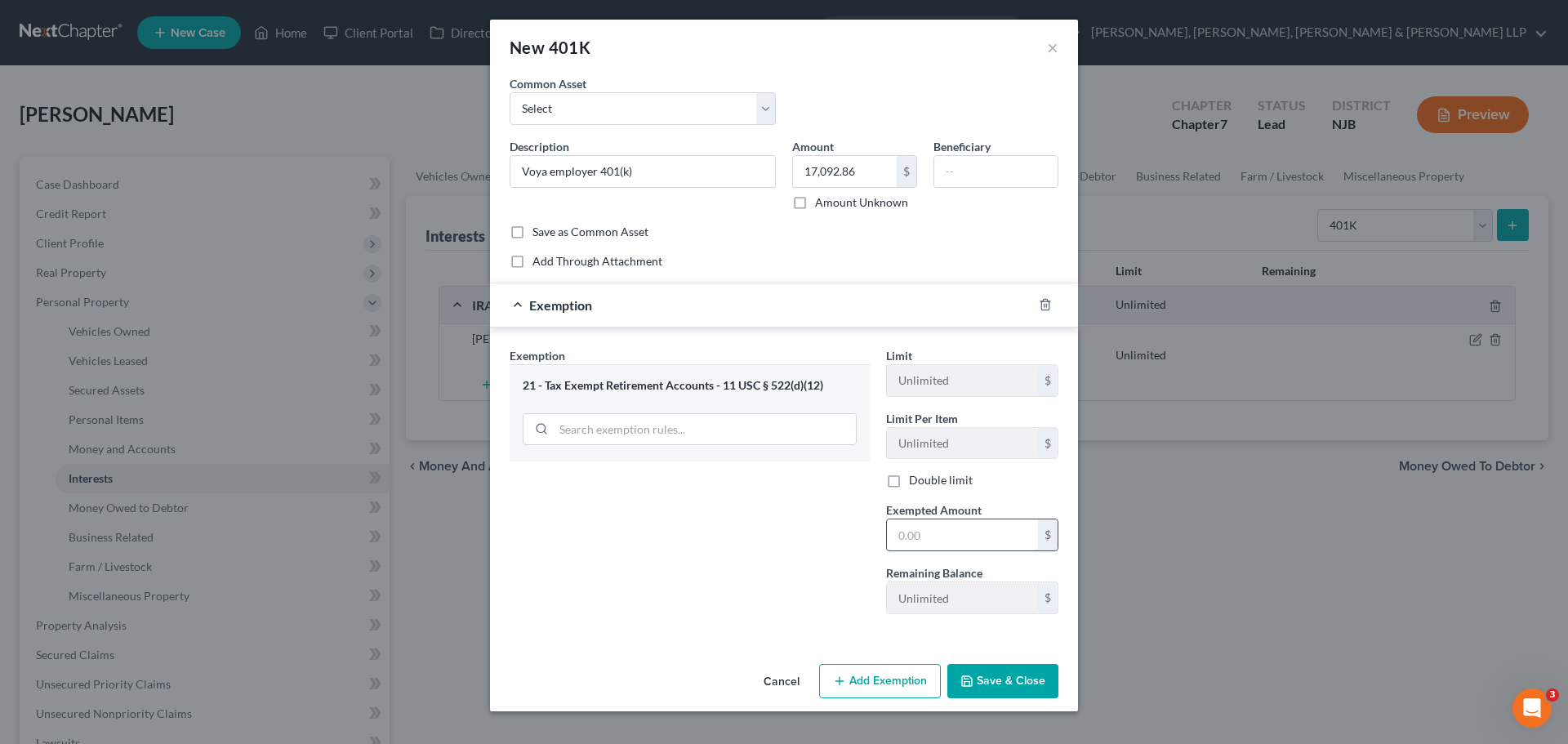
click at [944, 528] on input "text" at bounding box center [962, 535] width 151 height 32
type input "17,092.86"
click at [1029, 683] on button "Save & Close" at bounding box center [1003, 681] width 111 height 34
